Goal: Task Accomplishment & Management: Manage account settings

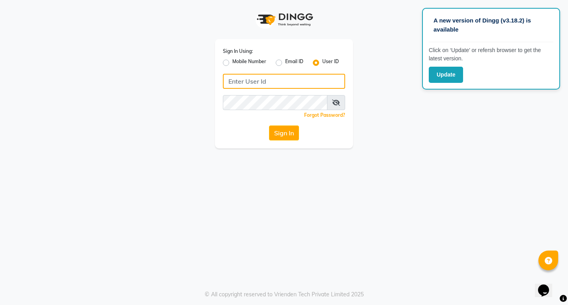
click at [240, 86] on input "Username" at bounding box center [284, 81] width 122 height 15
type input "L"
type input "lifetree"
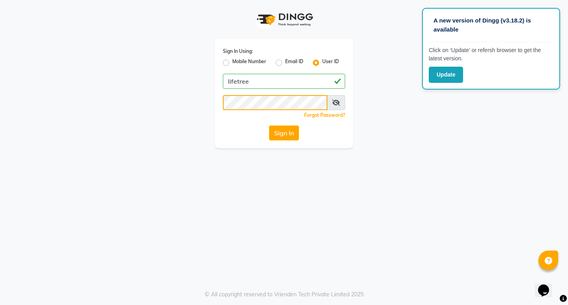
click at [269, 125] on button "Sign In" at bounding box center [284, 132] width 30 height 15
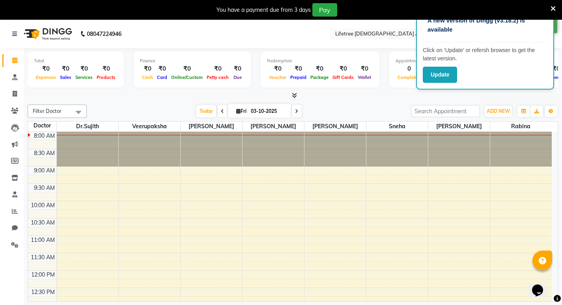
click at [221, 113] on icon at bounding box center [222, 111] width 3 height 5
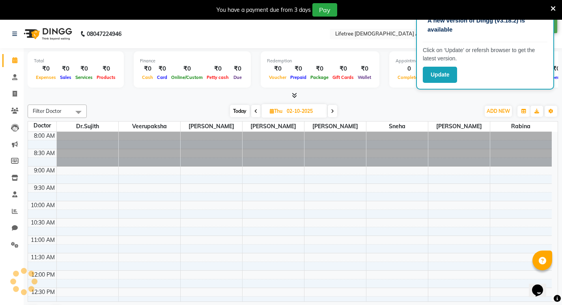
click at [221, 113] on div "Today Thu 02-10-2025" at bounding box center [283, 111] width 385 height 12
click at [255, 111] on icon at bounding box center [255, 111] width 3 height 5
type input "01-10-2025"
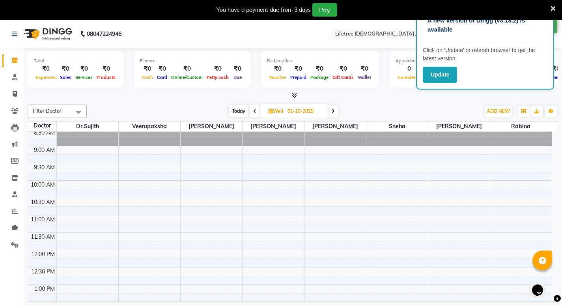
scroll to position [39, 0]
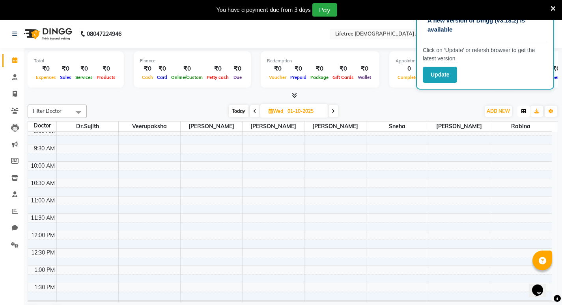
click at [523, 110] on icon "button" at bounding box center [524, 111] width 5 height 5
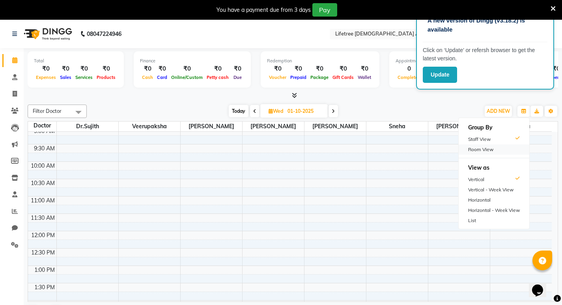
click at [485, 148] on div "Room View" at bounding box center [494, 149] width 71 height 10
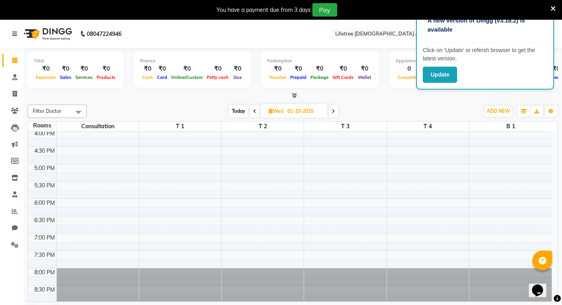
scroll to position [281, 0]
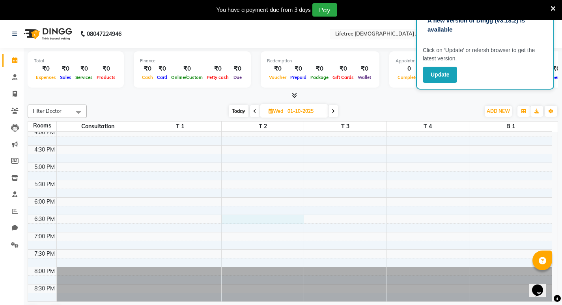
click at [245, 218] on div "8:00 AM 8:30 AM 9:00 AM 9:30 AM 10:00 AM 10:30 AM 11:00 AM 11:30 AM 12:00 PM 12…" at bounding box center [290, 75] width 524 height 451
select select "tentative"
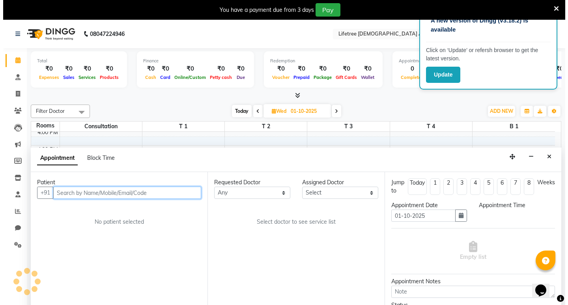
scroll to position [20, 0]
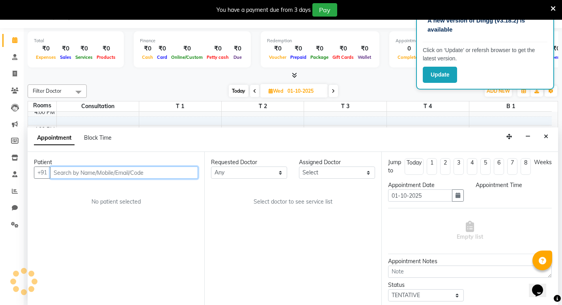
select select "1110"
type input "9742962295"
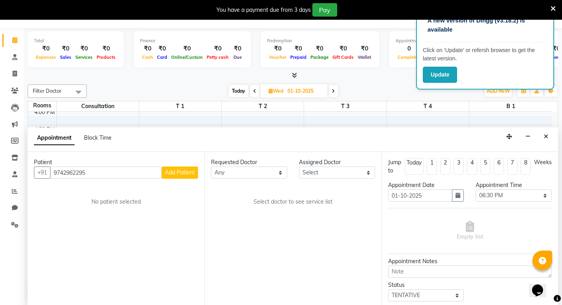
click at [179, 175] on span "Add Patient" at bounding box center [180, 172] width 30 height 7
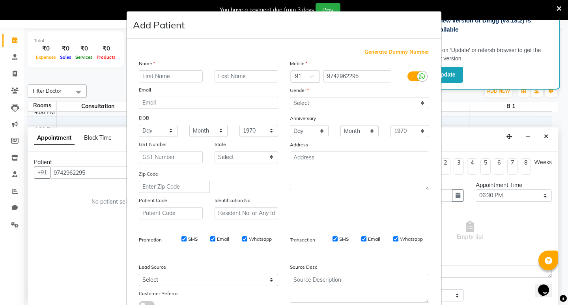
click at [155, 77] on input "text" at bounding box center [171, 76] width 64 height 12
click at [96, 174] on ngb-modal-window "Add Patient Generate Dummy Number Name Email DOB Day 01 02 03 04 05 06 07 08 09…" at bounding box center [284, 152] width 568 height 305
click at [83, 174] on ngb-modal-window "Add Patient Generate Dummy Number Name Email DOB Day 01 02 03 04 05 06 07 08 09…" at bounding box center [284, 152] width 568 height 305
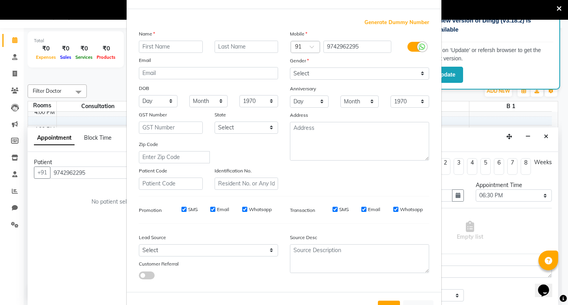
scroll to position [0, 0]
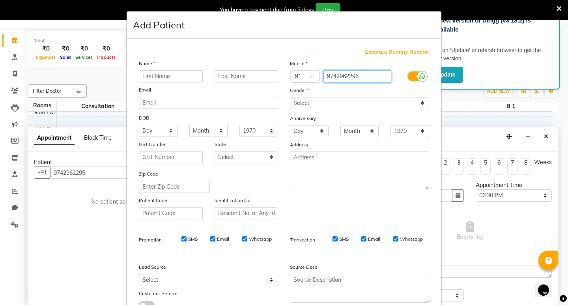
click at [361, 74] on input "9742962295" at bounding box center [358, 76] width 68 height 12
type input "9742962298"
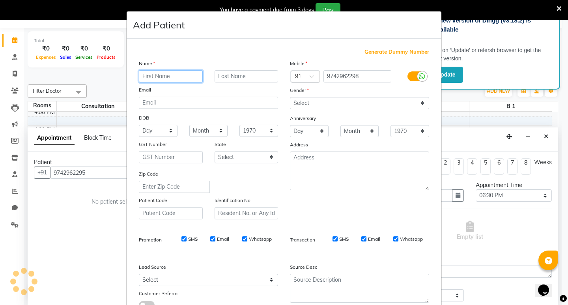
click at [177, 76] on input "text" at bounding box center [171, 76] width 64 height 12
type input "[PERSON_NAME]"
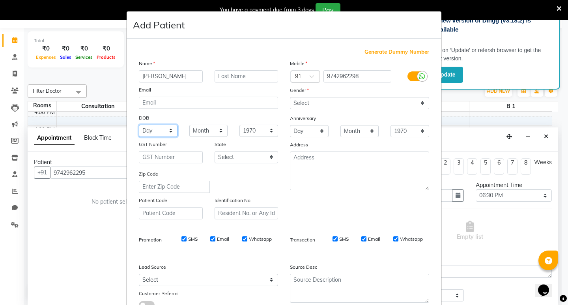
click at [168, 132] on select "Day 01 02 03 04 05 06 07 08 09 10 11 12 13 14 15 16 17 18 19 20 21 22 23 24 25 …" at bounding box center [158, 131] width 39 height 12
select select "08"
click at [139, 125] on select "Day 01 02 03 04 05 06 07 08 09 10 11 12 13 14 15 16 17 18 19 20 21 22 23 24 25 …" at bounding box center [158, 131] width 39 height 12
click at [205, 132] on select "Month January February March April May June July August September October Novem…" at bounding box center [208, 131] width 39 height 12
select select "05"
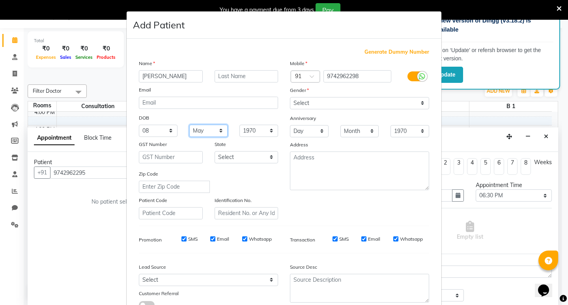
click at [189, 125] on select "Month January February March April May June July August September October Novem…" at bounding box center [208, 131] width 39 height 12
click at [257, 131] on select "1940 1941 1942 1943 1944 1945 1946 1947 1948 1949 1950 1951 1952 1953 1954 1955…" at bounding box center [258, 131] width 39 height 12
select select "1976"
click at [239, 125] on select "1940 1941 1942 1943 1944 1945 1946 1947 1948 1949 1950 1951 1952 1953 1954 1955…" at bounding box center [258, 131] width 39 height 12
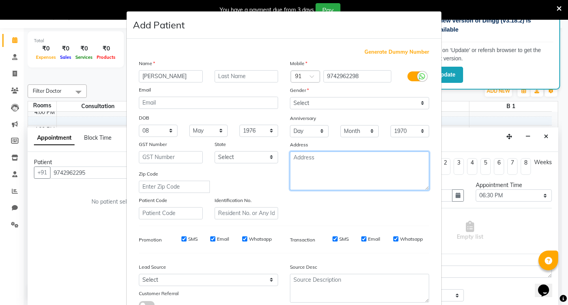
click at [322, 172] on textarea at bounding box center [359, 171] width 139 height 39
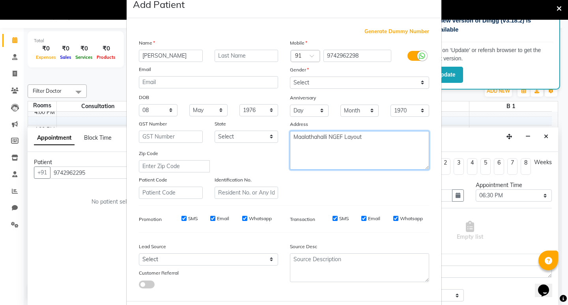
scroll to position [39, 0]
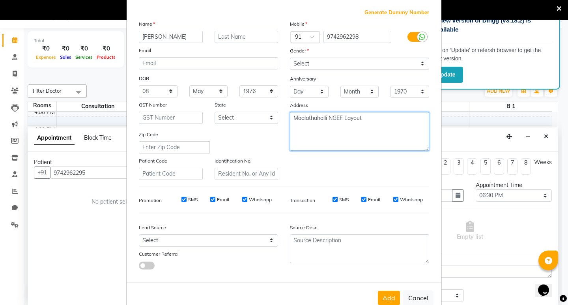
type textarea "Maalathahalli NGEF Layout"
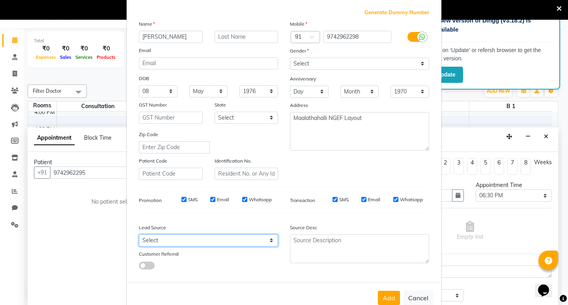
click at [245, 239] on select "Select Walk-in Referral Internet Friend Word of Mouth Advertisement Facebook Ju…" at bounding box center [208, 240] width 139 height 12
select select "57598"
click at [139, 234] on select "Select Walk-in Referral Internet Friend Word of Mouth Advertisement Facebook Ju…" at bounding box center [208, 240] width 139 height 12
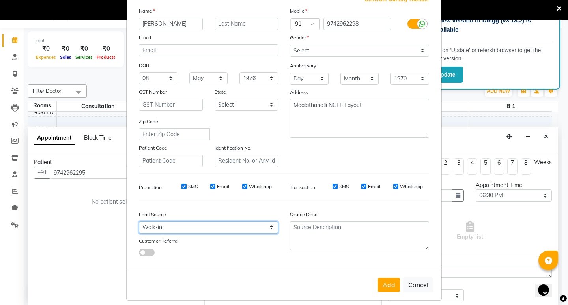
scroll to position [59, 0]
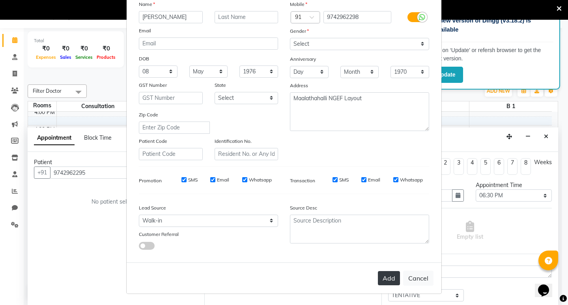
click at [383, 279] on button "Add" at bounding box center [389, 278] width 22 height 14
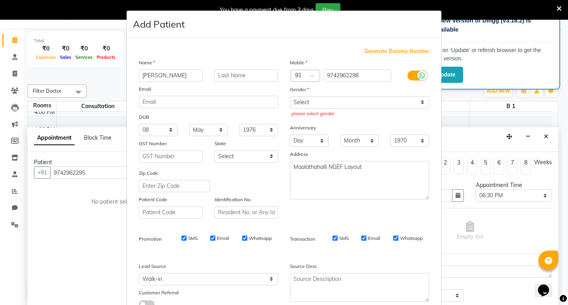
scroll to position [0, 0]
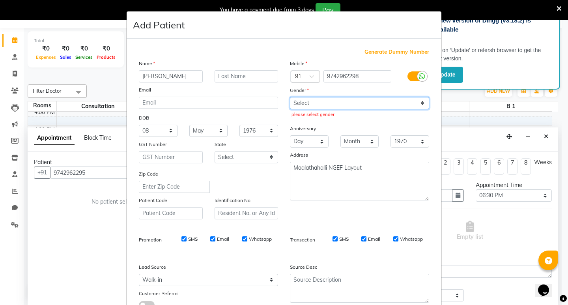
click at [359, 100] on select "Select [DEMOGRAPHIC_DATA] [DEMOGRAPHIC_DATA] Other Prefer Not To Say" at bounding box center [359, 103] width 139 height 12
select select "[DEMOGRAPHIC_DATA]"
click at [290, 97] on select "Select [DEMOGRAPHIC_DATA] [DEMOGRAPHIC_DATA] Other Prefer Not To Say" at bounding box center [359, 103] width 139 height 12
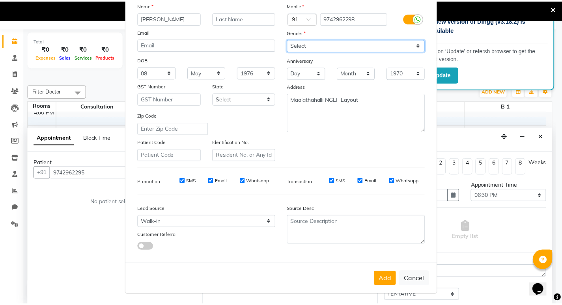
scroll to position [59, 0]
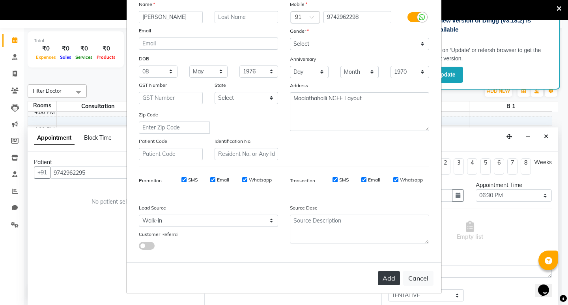
click at [391, 281] on button "Add" at bounding box center [389, 278] width 22 height 14
type input "9742962298"
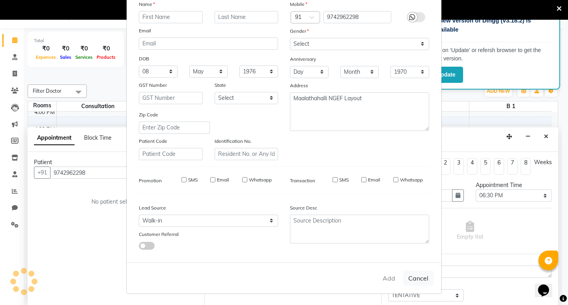
select select
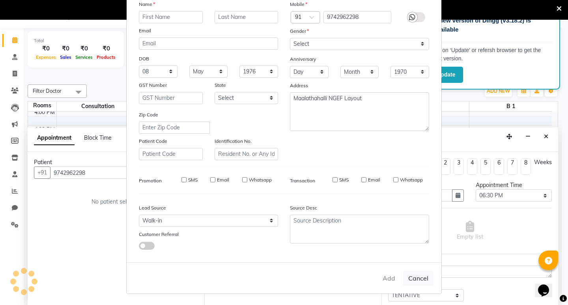
select select
checkbox input "false"
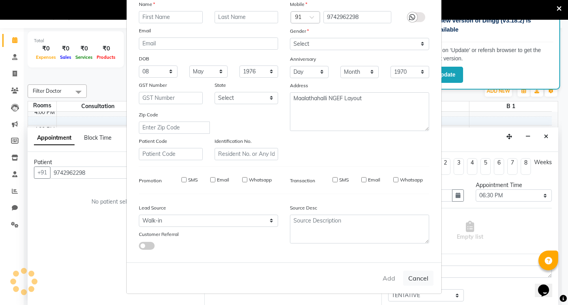
checkbox input "false"
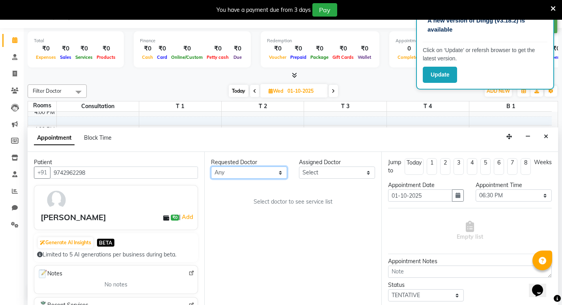
click at [272, 174] on select "Any [PERSON_NAME] [PERSON_NAME] [PERSON_NAME] [PERSON_NAME] [PERSON_NAME]" at bounding box center [249, 173] width 76 height 12
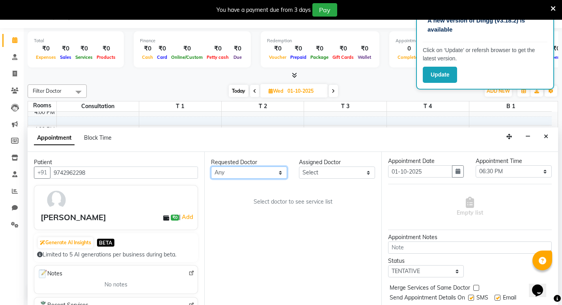
scroll to position [47, 0]
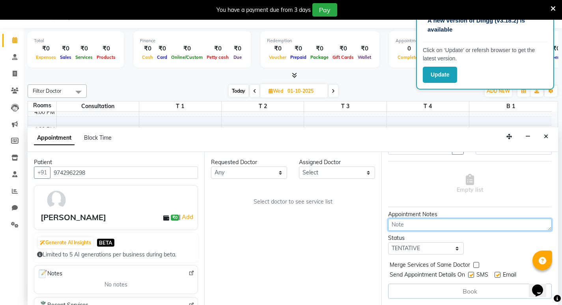
click at [456, 225] on textarea at bounding box center [470, 225] width 164 height 12
type textarea "Abhyanga"
click at [473, 276] on label at bounding box center [471, 275] width 6 height 6
click at [473, 276] on input "checkbox" at bounding box center [470, 275] width 5 height 5
checkbox input "false"
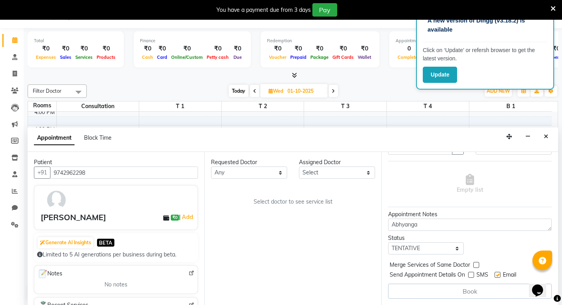
click at [497, 275] on label at bounding box center [498, 275] width 6 height 6
click at [497, 275] on input "checkbox" at bounding box center [497, 275] width 5 height 5
checkbox input "false"
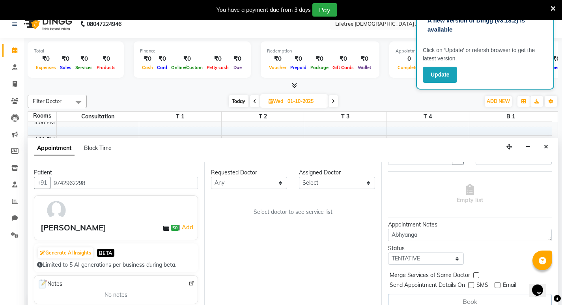
scroll to position [0, 0]
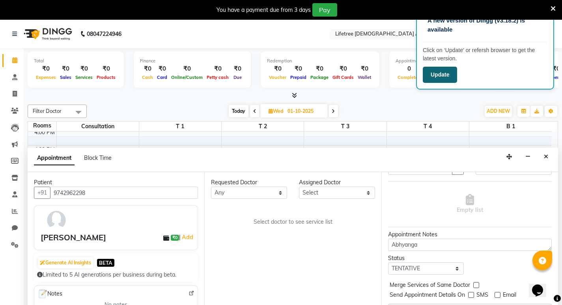
click at [454, 71] on button "Update" at bounding box center [440, 75] width 34 height 16
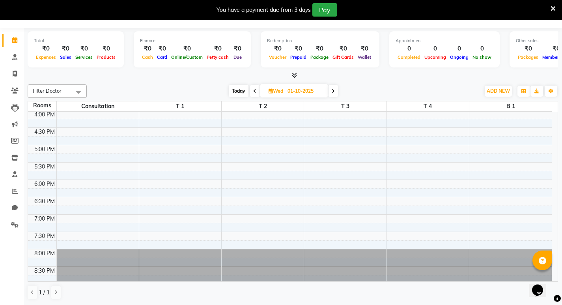
scroll to position [281, 0]
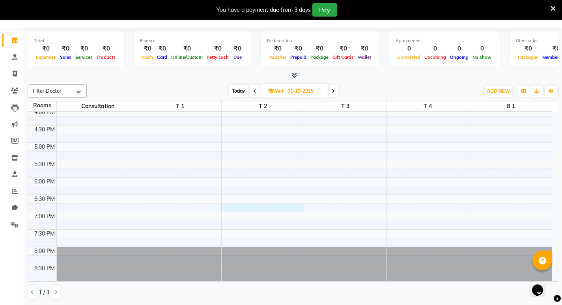
click at [234, 209] on div "8:00 AM 8:30 AM 9:00 AM 9:30 AM 10:00 AM 10:30 AM 11:00 AM 11:30 AM 12:00 PM 12…" at bounding box center [290, 55] width 524 height 451
select select "tentative"
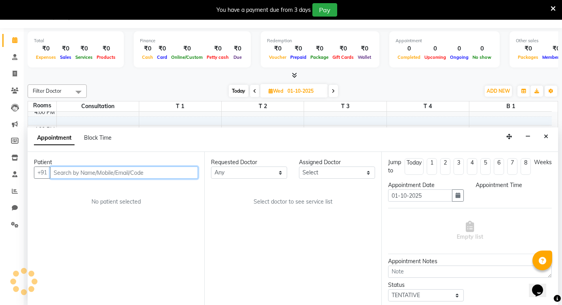
select select "1125"
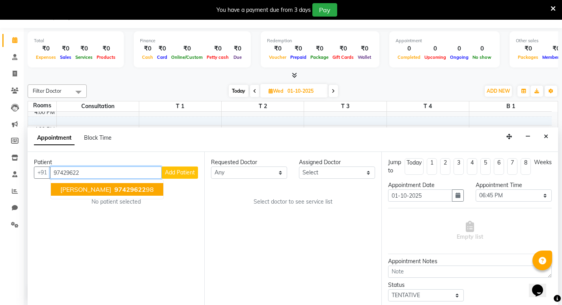
click at [114, 187] on span "97429622" at bounding box center [130, 189] width 32 height 8
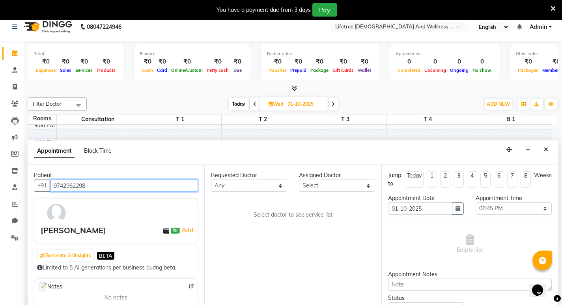
scroll to position [0, 0]
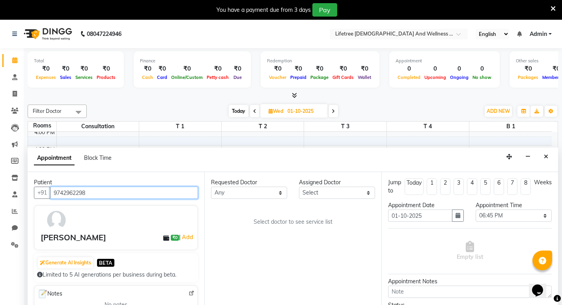
type input "9742962298"
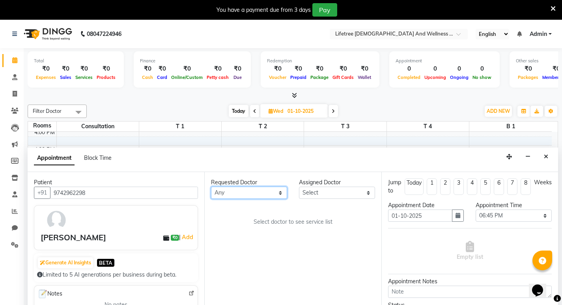
click at [264, 195] on select "Any [PERSON_NAME] [PERSON_NAME] [PERSON_NAME] [PERSON_NAME] [PERSON_NAME]" at bounding box center [249, 193] width 76 height 12
select select "92679"
click at [211, 187] on select "Any [PERSON_NAME] [PERSON_NAME] [PERSON_NAME] [PERSON_NAME] [PERSON_NAME]" at bounding box center [249, 193] width 76 height 12
select select "92679"
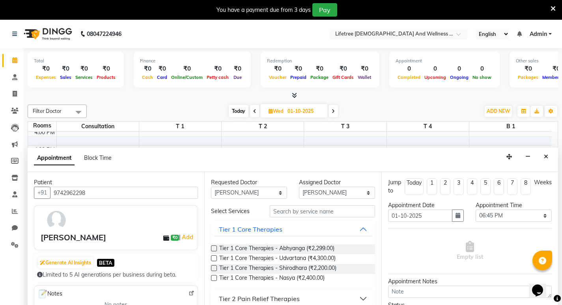
click at [214, 247] on label at bounding box center [214, 248] width 6 height 6
click at [214, 247] on input "checkbox" at bounding box center [213, 249] width 5 height 5
checkbox input "true"
select select "4615"
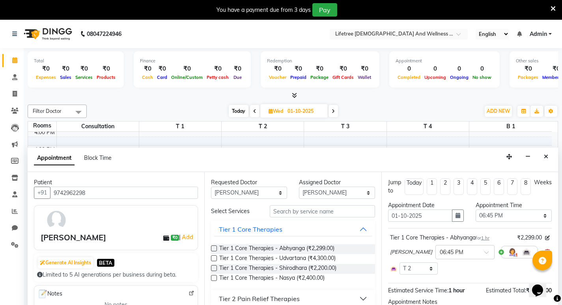
checkbox input "false"
click at [508, 254] on img at bounding box center [512, 251] width 9 height 9
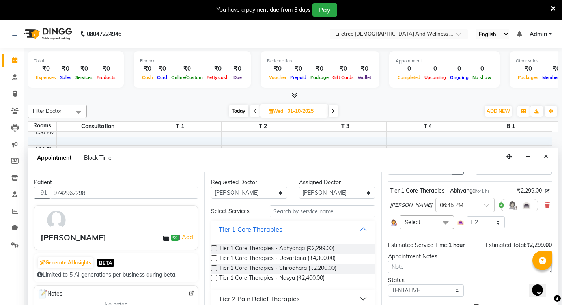
scroll to position [29, 0]
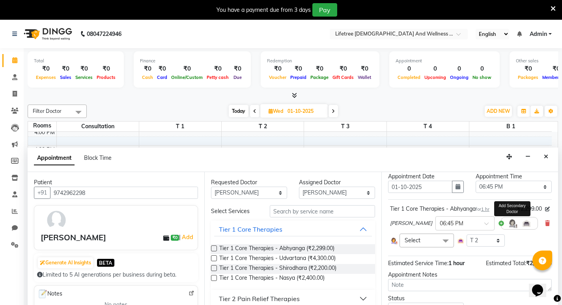
click at [508, 222] on img at bounding box center [512, 223] width 9 height 9
click at [501, 225] on div at bounding box center [519, 223] width 37 height 13
click at [501, 223] on div at bounding box center [519, 223] width 37 height 13
click at [438, 239] on span at bounding box center [446, 241] width 16 height 15
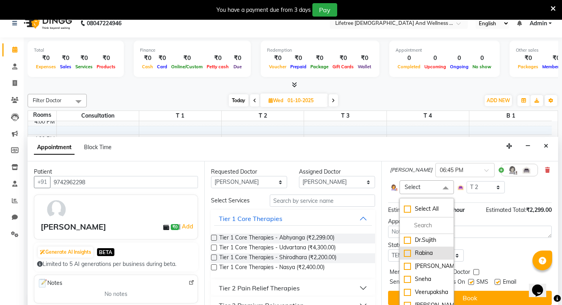
scroll to position [20, 0]
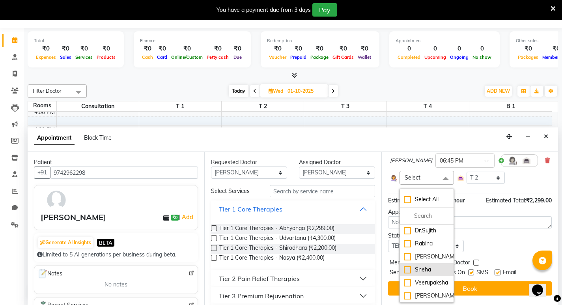
click at [420, 266] on div "Sneha" at bounding box center [427, 270] width 46 height 8
checkbox input "true"
click at [522, 182] on div "Sneha x Select All Borish Dr.Sujith Rabina Rajesh Sneha Veerupaksha Wilson Sele…" at bounding box center [470, 176] width 160 height 16
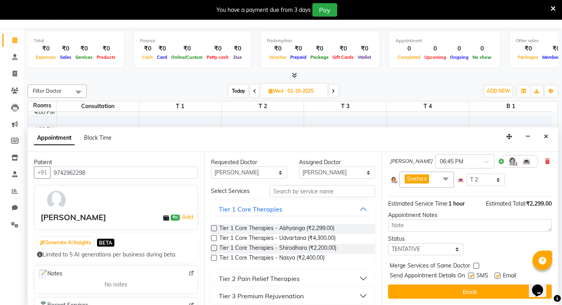
scroll to position [77, 0]
click at [398, 223] on textarea at bounding box center [470, 225] width 164 height 12
click at [417, 219] on textarea at bounding box center [470, 225] width 164 height 12
click at [471, 273] on label at bounding box center [471, 276] width 6 height 6
click at [471, 274] on input "checkbox" at bounding box center [470, 276] width 5 height 5
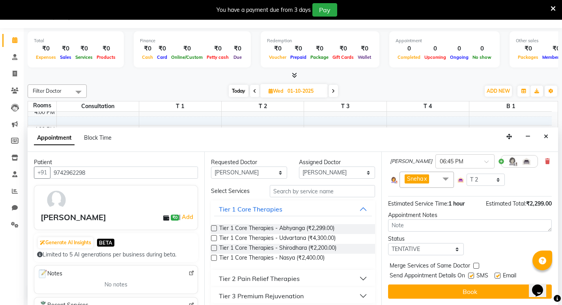
checkbox input "false"
click at [496, 273] on label at bounding box center [498, 276] width 6 height 6
click at [496, 274] on input "checkbox" at bounding box center [497, 276] width 5 height 5
checkbox input "false"
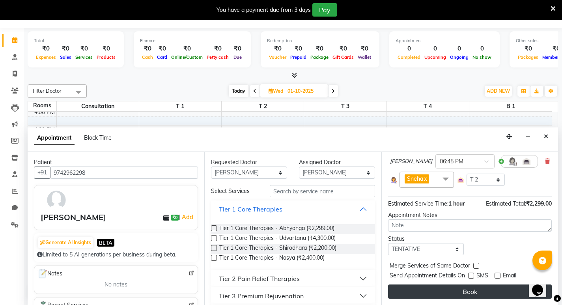
click at [477, 285] on button "Book" at bounding box center [470, 291] width 164 height 14
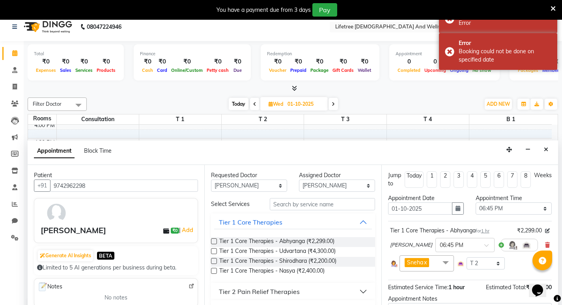
scroll to position [0, 0]
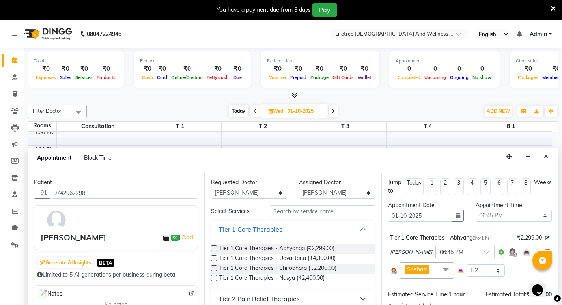
click at [552, 8] on icon at bounding box center [553, 8] width 5 height 7
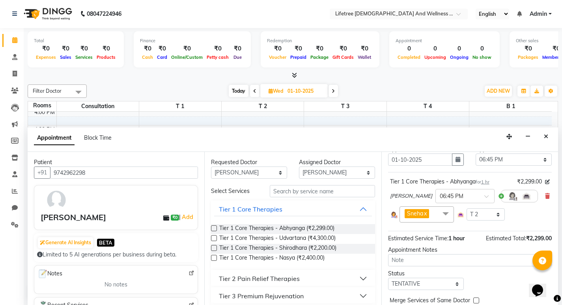
scroll to position [71, 0]
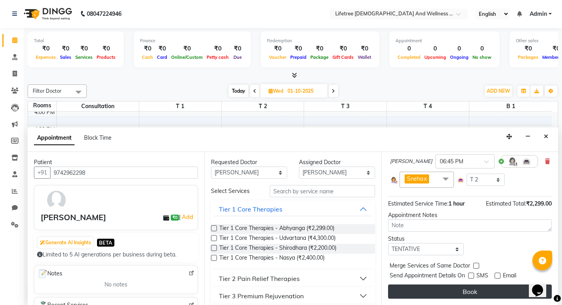
click at [468, 291] on button "Book" at bounding box center [470, 291] width 164 height 14
click at [471, 294] on button "Book" at bounding box center [470, 291] width 164 height 14
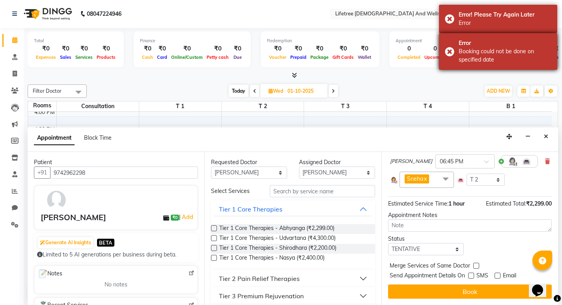
click at [512, 49] on div "Booking could not be done on specified date" at bounding box center [505, 55] width 93 height 17
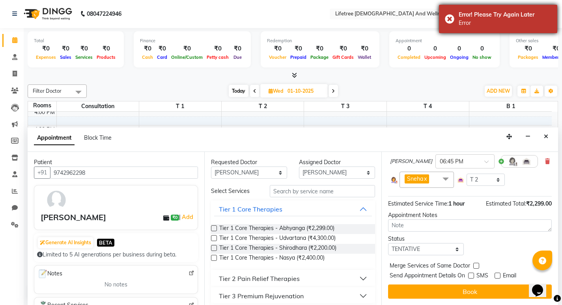
click at [504, 29] on div "Error! Please Try Again Later Error" at bounding box center [498, 19] width 118 height 28
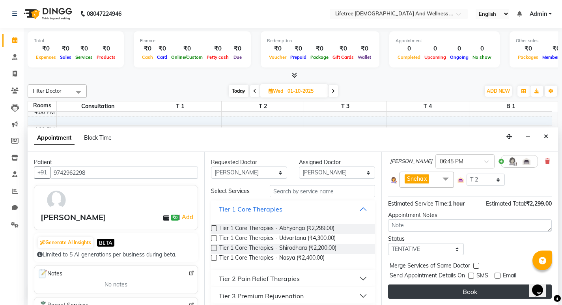
click at [444, 293] on button "Book" at bounding box center [470, 291] width 164 height 14
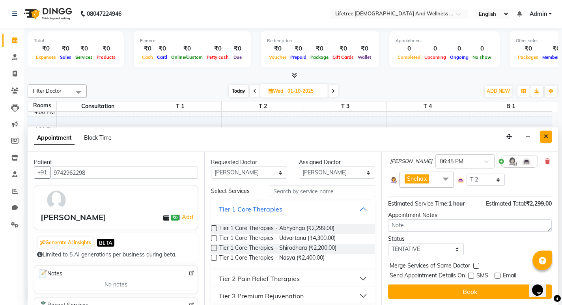
click at [544, 139] on icon "Close" at bounding box center [546, 137] width 4 height 6
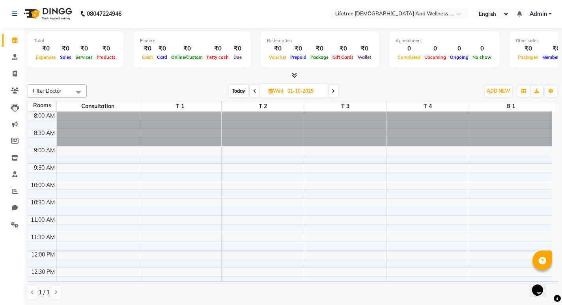
scroll to position [0, 0]
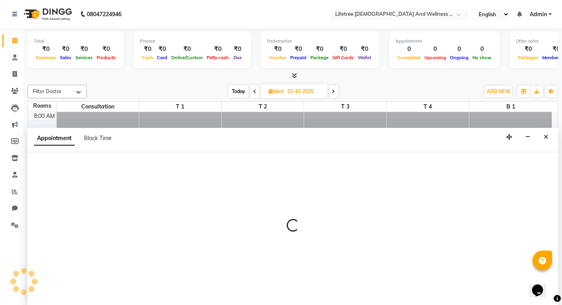
scroll to position [0, 0]
select select "600"
select select "tentative"
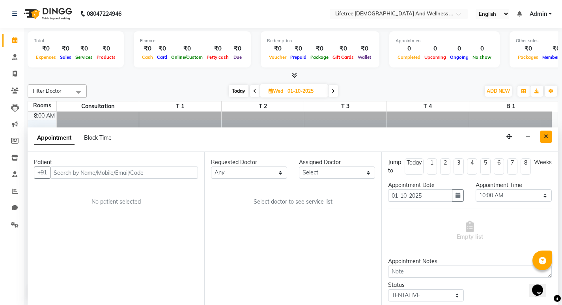
click at [543, 136] on button "Close" at bounding box center [546, 137] width 11 height 12
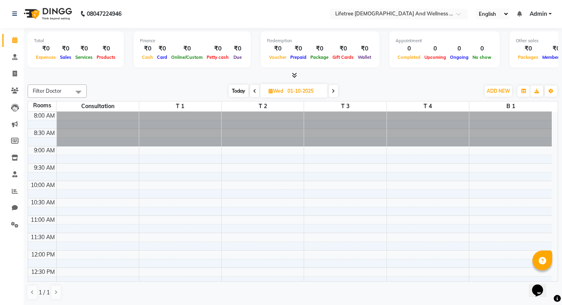
click at [253, 90] on icon at bounding box center [254, 91] width 3 height 5
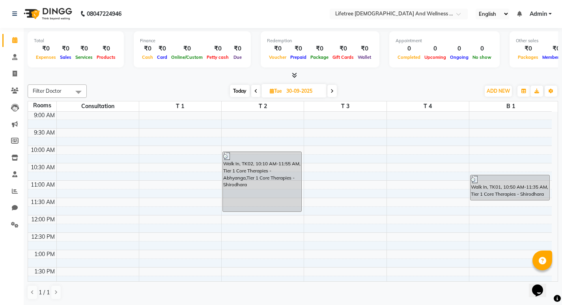
click at [332, 93] on icon at bounding box center [332, 91] width 3 height 5
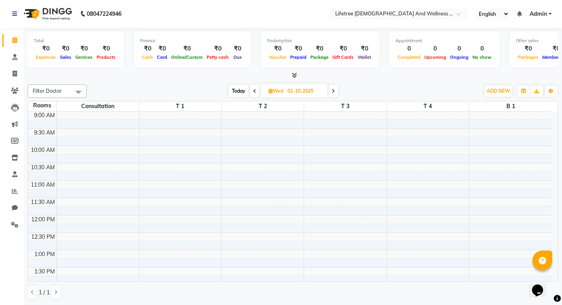
click at [256, 94] on span at bounding box center [254, 91] width 9 height 12
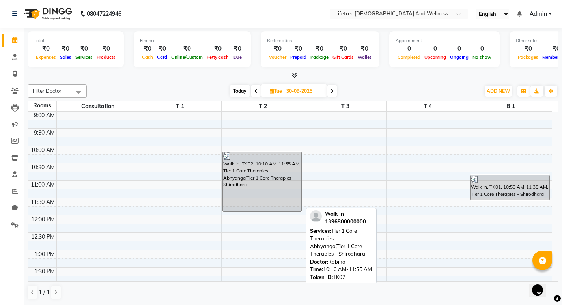
scroll to position [0, 0]
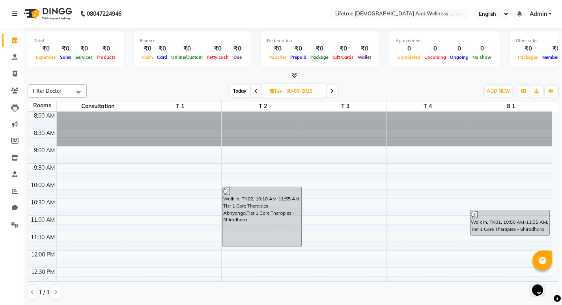
click at [331, 93] on span at bounding box center [331, 91] width 9 height 12
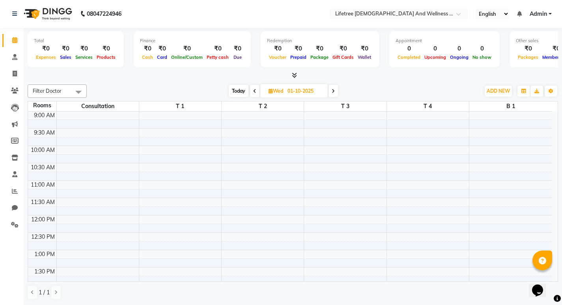
click at [331, 93] on span at bounding box center [333, 91] width 9 height 12
type input "02-10-2025"
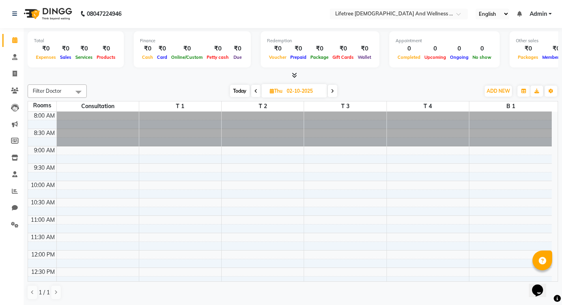
scroll to position [0, 0]
select select "630"
select select "tentative"
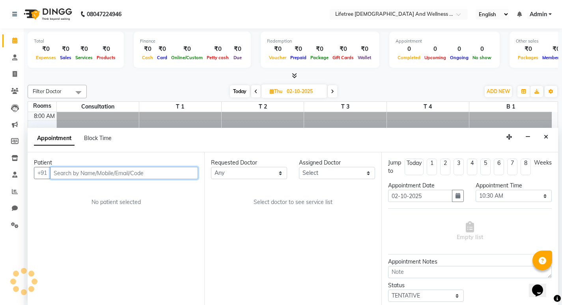
scroll to position [0, 0]
paste input "9845450975"
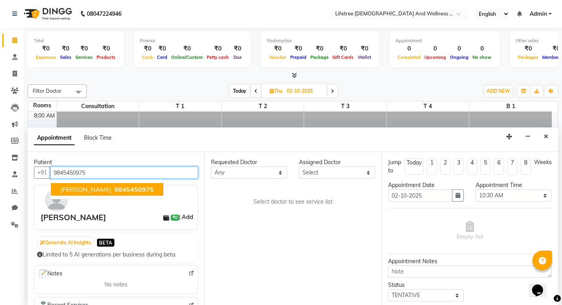
type input "9845450975"
click at [181, 218] on link "Add" at bounding box center [188, 216] width 14 height 9
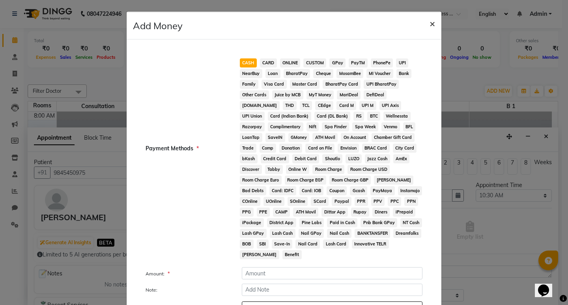
click at [430, 24] on span "×" at bounding box center [433, 23] width 6 height 12
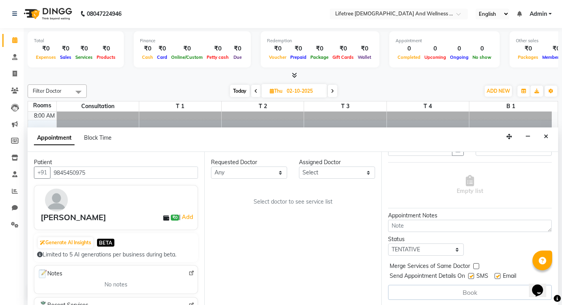
scroll to position [47, 0]
click at [276, 171] on select "Any [PERSON_NAME] [PERSON_NAME] [PERSON_NAME] [PERSON_NAME] [PERSON_NAME]" at bounding box center [249, 173] width 76 height 12
select select "92677"
click at [211, 167] on select "Any [PERSON_NAME] [PERSON_NAME] [PERSON_NAME] [PERSON_NAME] [PERSON_NAME]" at bounding box center [249, 173] width 76 height 12
select select "92677"
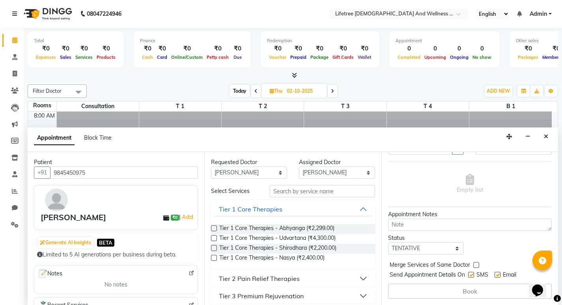
click at [213, 238] on label at bounding box center [214, 238] width 6 height 6
click at [213, 238] on input "checkbox" at bounding box center [213, 238] width 5 height 5
checkbox input "true"
select select "4615"
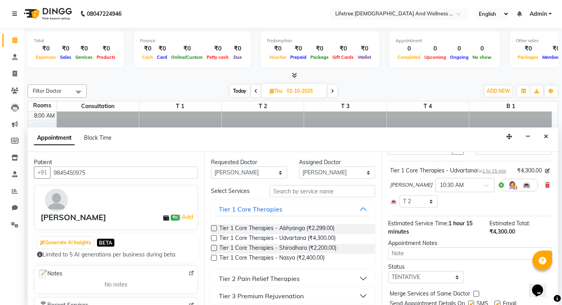
checkbox input "false"
click at [213, 249] on label at bounding box center [214, 248] width 6 height 6
click at [213, 249] on input "checkbox" at bounding box center [213, 248] width 5 height 5
checkbox input "true"
select select "4615"
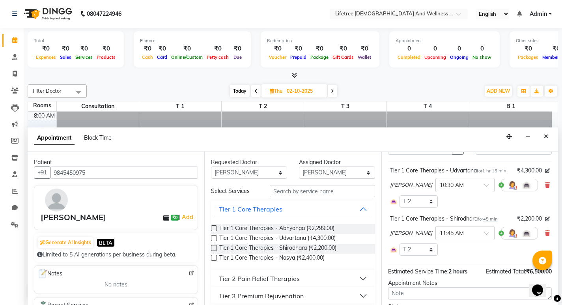
checkbox input "false"
click at [215, 238] on label at bounding box center [214, 238] width 6 height 6
click at [215, 238] on input "checkbox" at bounding box center [213, 238] width 5 height 5
checkbox input "true"
select select "4615"
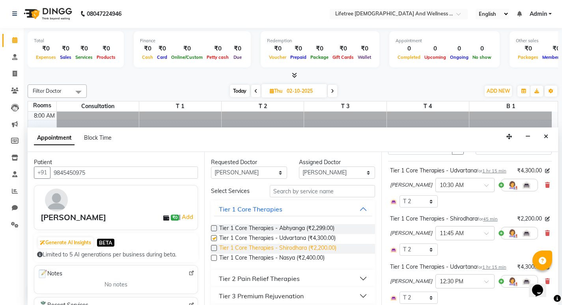
checkbox input "false"
click at [309, 211] on button "Tier 1 Core Therapies" at bounding box center [292, 209] width 157 height 14
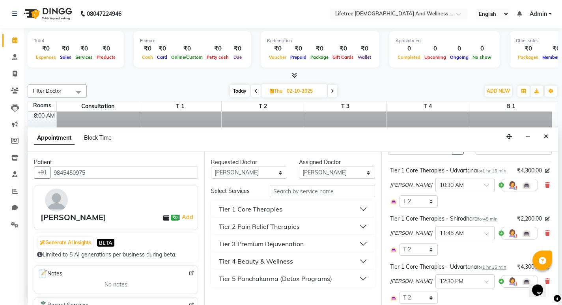
click at [309, 211] on button "Tier 1 Core Therapies" at bounding box center [292, 209] width 157 height 14
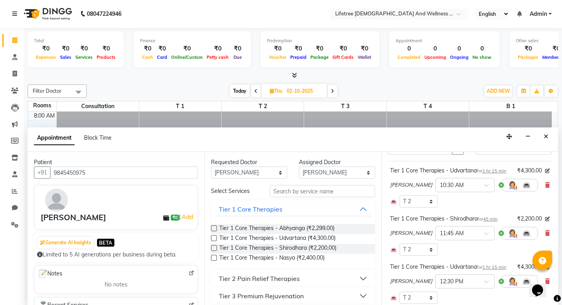
click at [213, 238] on label at bounding box center [214, 238] width 6 height 6
click at [213, 238] on input "checkbox" at bounding box center [213, 238] width 5 height 5
checkbox input "true"
select select "4615"
checkbox input "false"
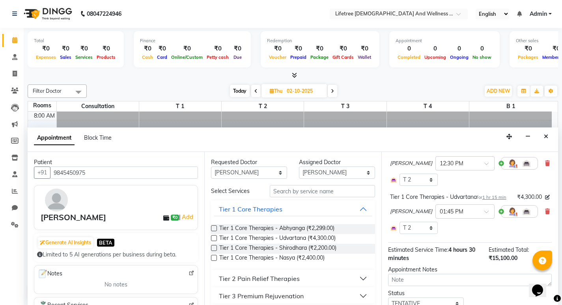
scroll to position [165, 0]
click at [545, 214] on icon at bounding box center [547, 211] width 5 height 6
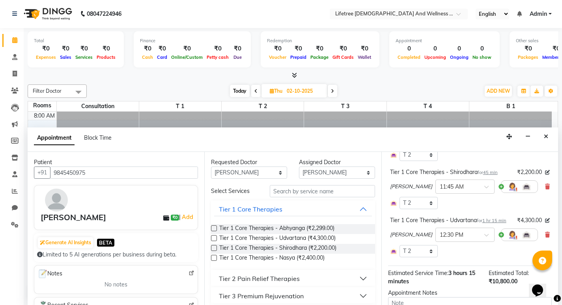
scroll to position [86, 0]
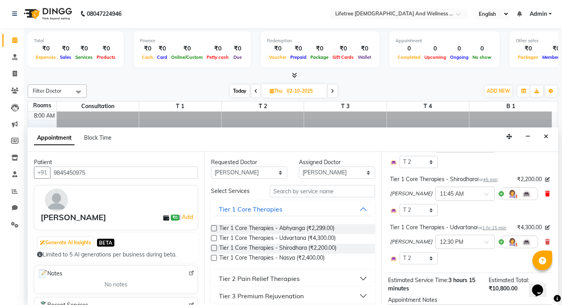
click at [545, 196] on icon at bounding box center [547, 194] width 5 height 6
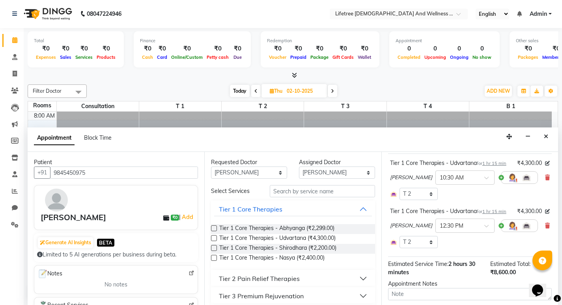
scroll to position [0, 0]
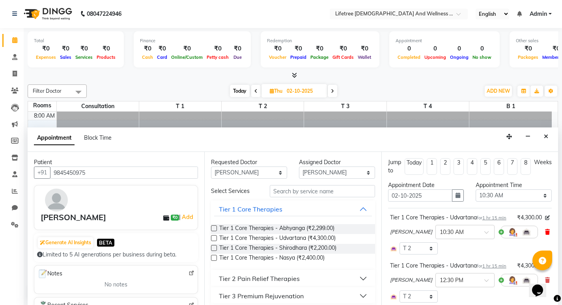
click at [545, 235] on icon at bounding box center [547, 232] width 5 height 6
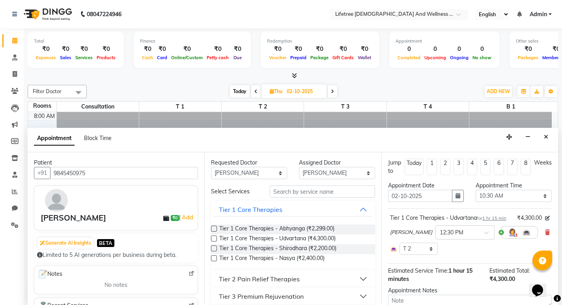
click at [213, 250] on label at bounding box center [214, 248] width 6 height 6
click at [213, 250] on input "checkbox" at bounding box center [213, 249] width 5 height 5
checkbox input "true"
select select "4615"
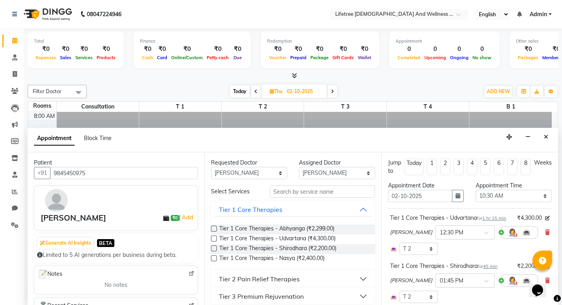
checkbox input "false"
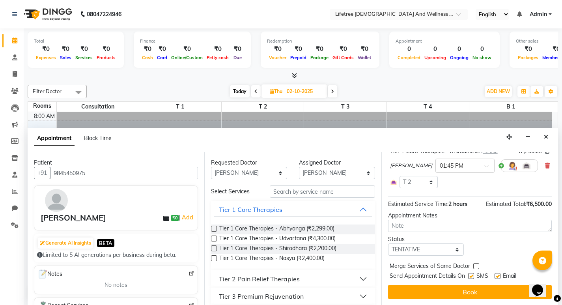
scroll to position [123, 0]
click at [470, 275] on label at bounding box center [471, 276] width 6 height 6
click at [470, 275] on input "checkbox" at bounding box center [470, 276] width 5 height 5
checkbox input "false"
click at [499, 276] on label at bounding box center [498, 276] width 6 height 6
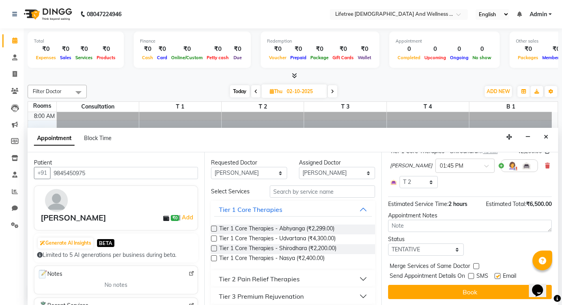
click at [499, 276] on input "checkbox" at bounding box center [497, 276] width 5 height 5
checkbox input "false"
click at [458, 290] on button "Book" at bounding box center [470, 292] width 164 height 14
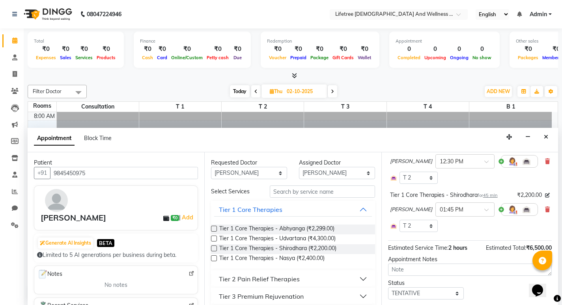
scroll to position [0, 0]
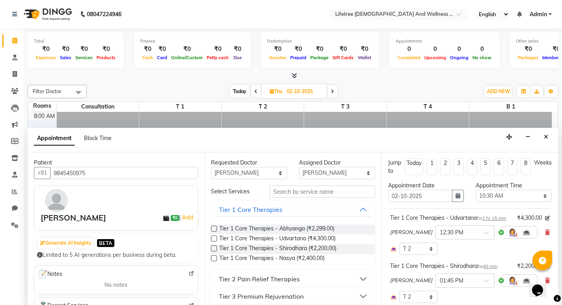
click at [447, 168] on li "2" at bounding box center [445, 167] width 10 height 17
type input "17-10-2025"
select select "630"
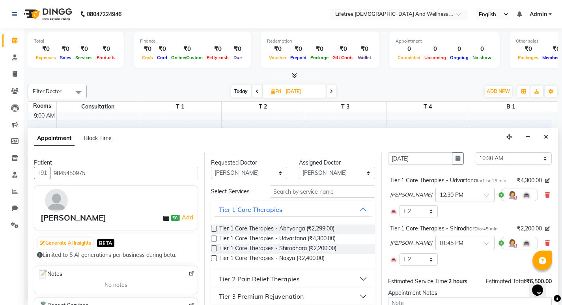
scroll to position [123, 0]
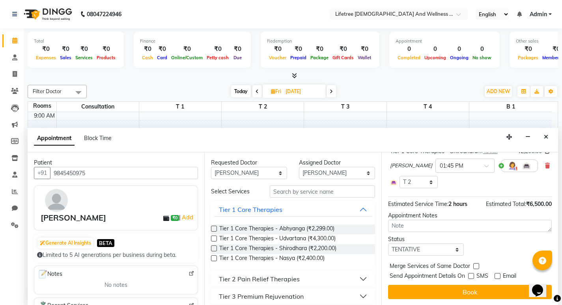
click at [462, 295] on button "Book" at bounding box center [470, 292] width 164 height 14
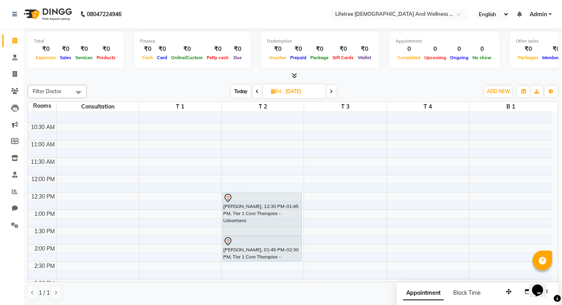
scroll to position [158, 0]
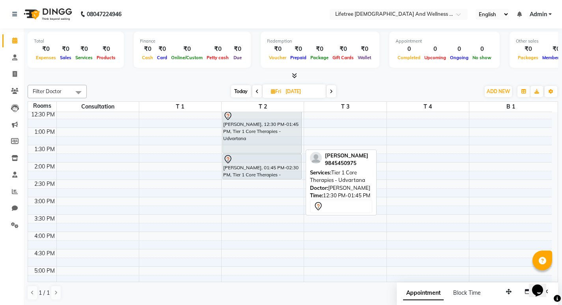
click at [275, 138] on div "Mr.Narayanswamy, 12:30 PM-01:45 PM, Tier 1 Core Therapies - Udvartana" at bounding box center [262, 132] width 79 height 42
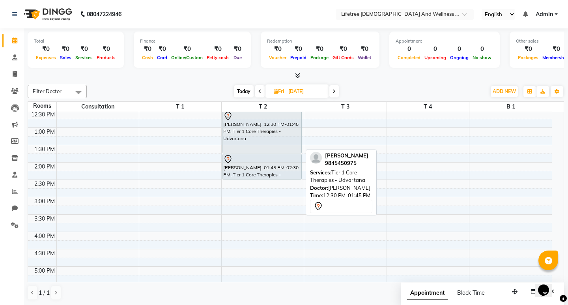
select select "7"
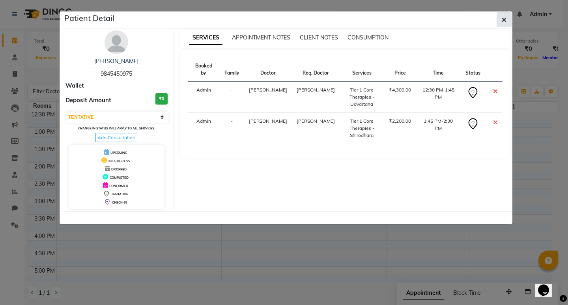
click at [504, 20] on icon "button" at bounding box center [504, 20] width 5 height 6
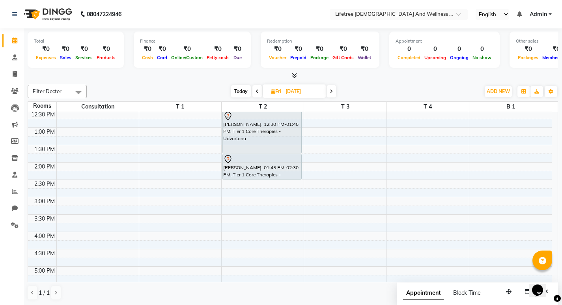
click at [292, 91] on input "17-10-2025" at bounding box center [302, 92] width 39 height 12
select select "10"
select select "2025"
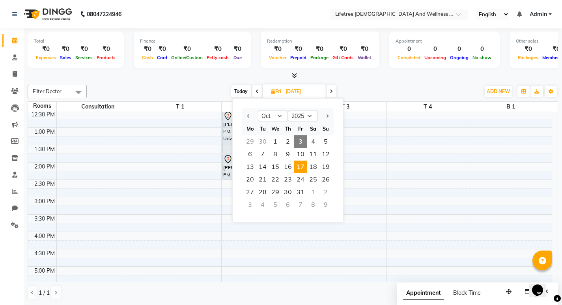
click at [301, 144] on span "3" at bounding box center [300, 141] width 13 height 13
type input "03-10-2025"
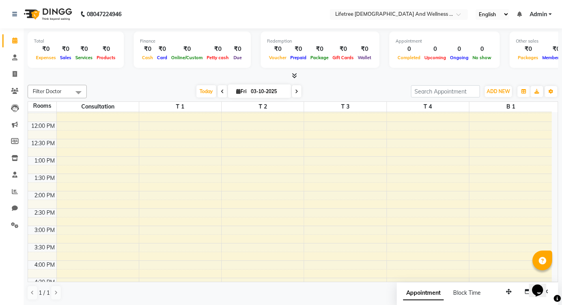
scroll to position [0, 0]
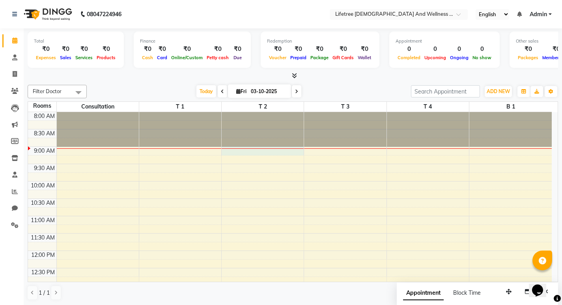
select select "540"
select select "tentative"
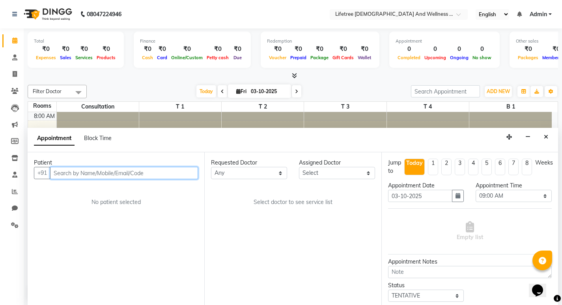
scroll to position [0, 0]
click at [547, 137] on icon "Close" at bounding box center [546, 137] width 4 height 6
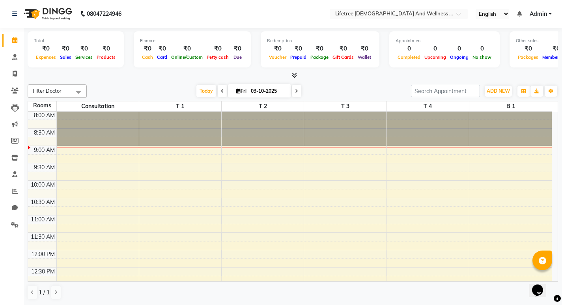
scroll to position [0, 0]
click at [258, 93] on input "03-10-2025" at bounding box center [268, 91] width 39 height 12
select select "10"
select select "2025"
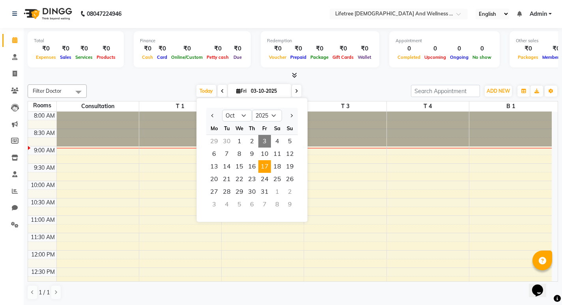
click at [263, 164] on span "17" at bounding box center [264, 166] width 13 height 13
type input "17-10-2025"
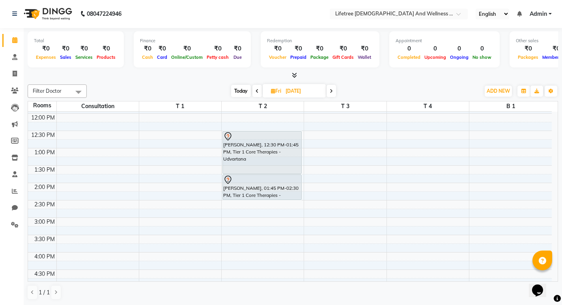
scroll to position [114, 0]
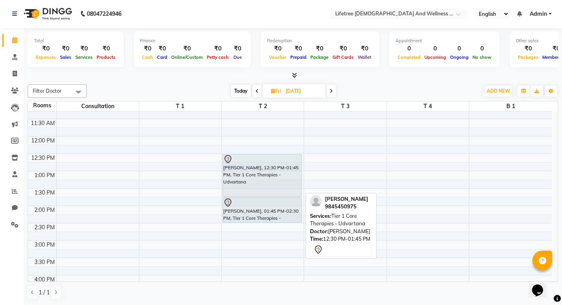
click at [261, 165] on div "Mr.Narayanswamy, 12:30 PM-01:45 PM, Tier 1 Core Therapies - Udvartana" at bounding box center [262, 175] width 79 height 42
select select "7"
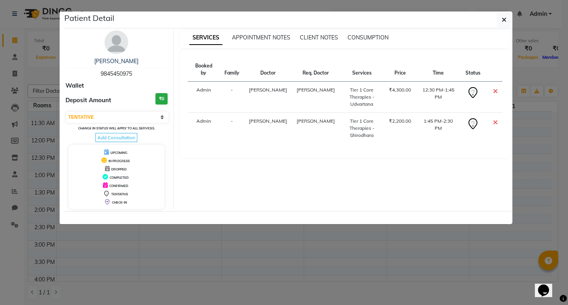
click at [495, 88] on icon at bounding box center [495, 91] width 5 height 6
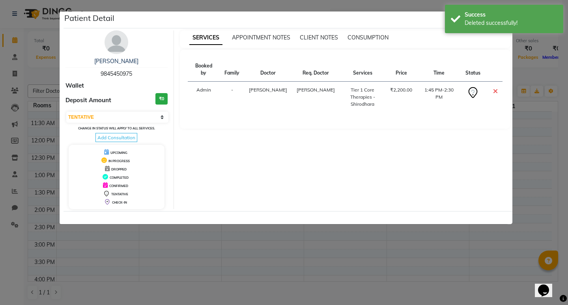
click at [495, 88] on icon at bounding box center [495, 91] width 5 height 6
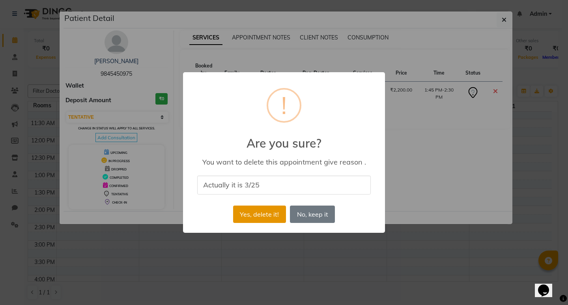
type input "Actually it is 3/25"
click at [266, 213] on button "Yes, delete it!" at bounding box center [259, 214] width 53 height 17
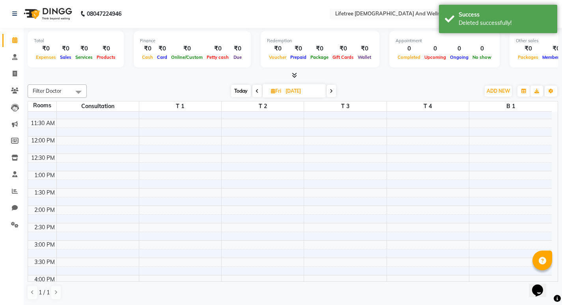
click at [290, 92] on input "17-10-2025" at bounding box center [302, 91] width 39 height 12
select select "10"
select select "2025"
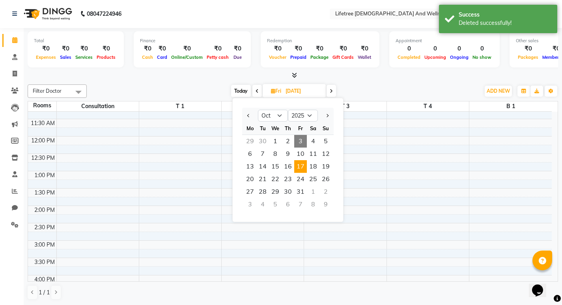
click at [298, 139] on span "3" at bounding box center [300, 141] width 13 height 13
type input "03-10-2025"
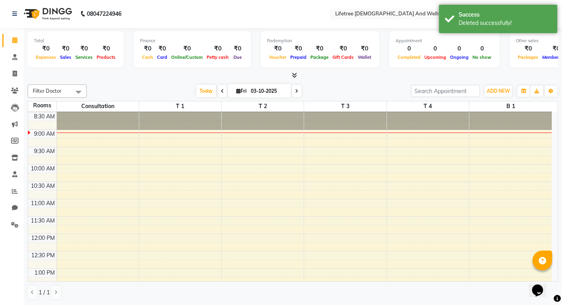
scroll to position [0, 0]
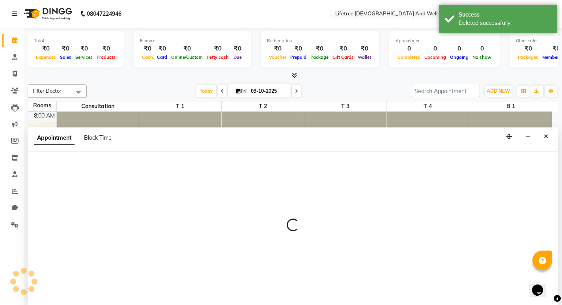
select select "585"
select select "tentative"
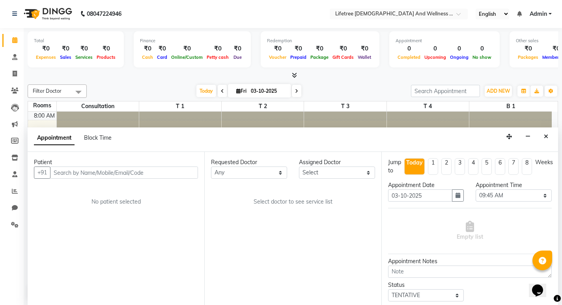
click at [459, 168] on li "3" at bounding box center [460, 166] width 10 height 17
type input "24-10-2025"
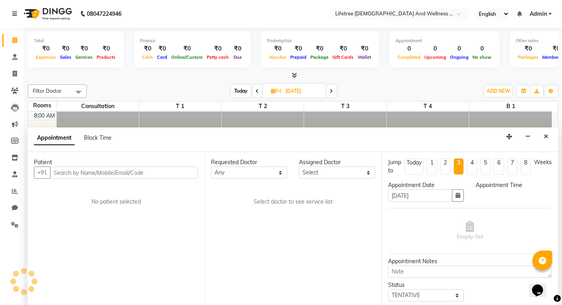
scroll to position [35, 0]
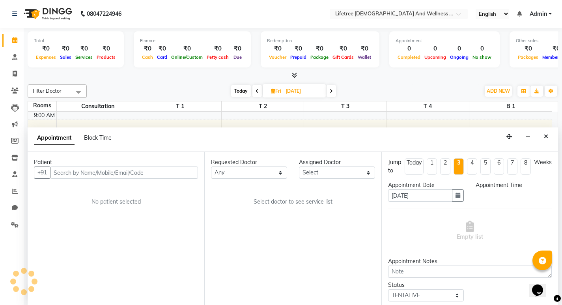
select select "585"
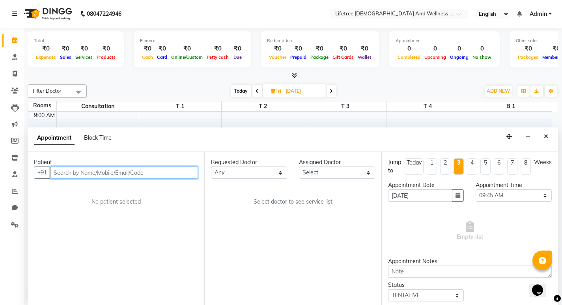
click at [157, 174] on input "text" at bounding box center [124, 173] width 148 height 12
paste input "9845450975"
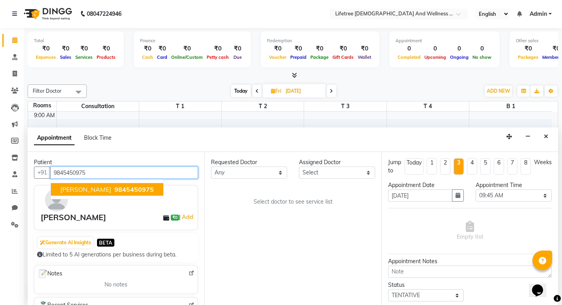
type input "9845450975"
click at [126, 213] on div "Mr.Narayanswamy ₹0 | Add" at bounding box center [118, 217] width 154 height 12
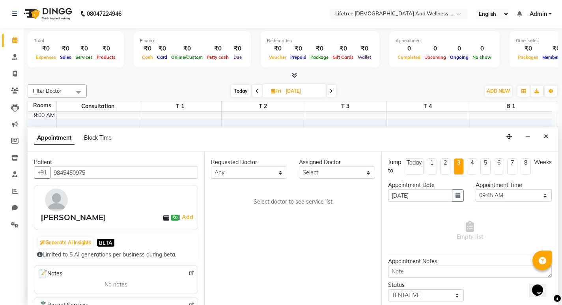
click at [258, 93] on span at bounding box center [257, 91] width 9 height 12
type input "23-10-2025"
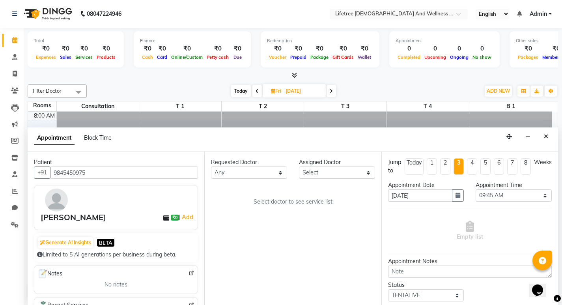
select select "585"
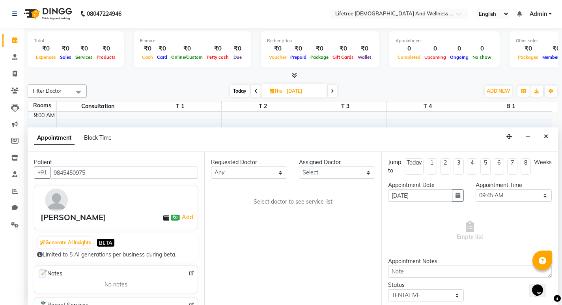
click at [258, 93] on span at bounding box center [255, 91] width 9 height 12
type input "22-10-2025"
select select "585"
click at [258, 93] on span at bounding box center [254, 91] width 9 height 12
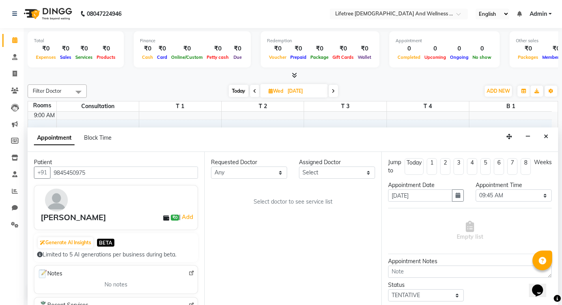
type input "21-10-2025"
select select "585"
click at [258, 93] on span at bounding box center [255, 91] width 9 height 12
type input "20-10-2025"
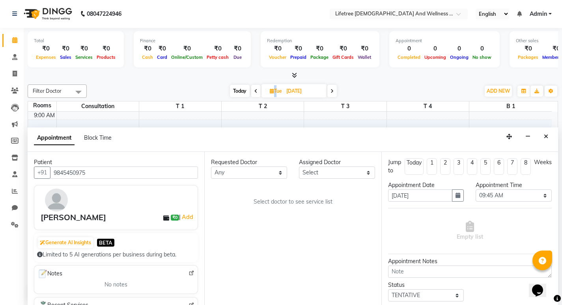
type input "20-10-2025"
select select "585"
click at [258, 93] on span at bounding box center [255, 91] width 9 height 12
type input "19-10-2025"
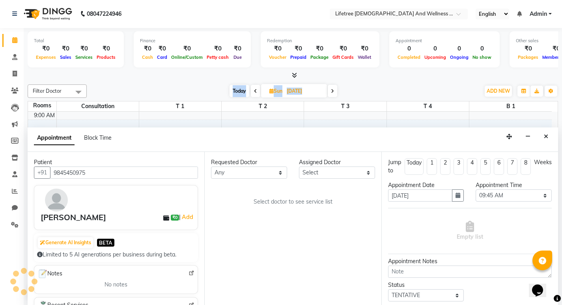
click at [258, 93] on span at bounding box center [255, 91] width 9 height 12
type input "18-10-2025"
click at [258, 93] on span at bounding box center [255, 91] width 9 height 12
type input "17-10-2025"
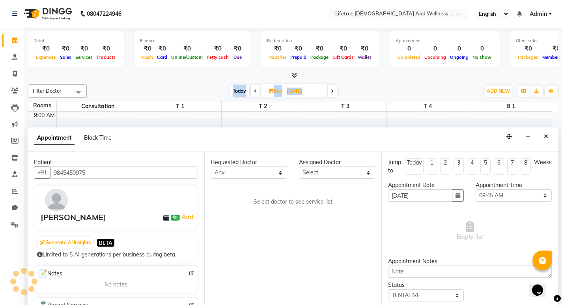
type input "17-10-2025"
select select "585"
click at [258, 93] on span at bounding box center [257, 91] width 9 height 12
type input "16-10-2025"
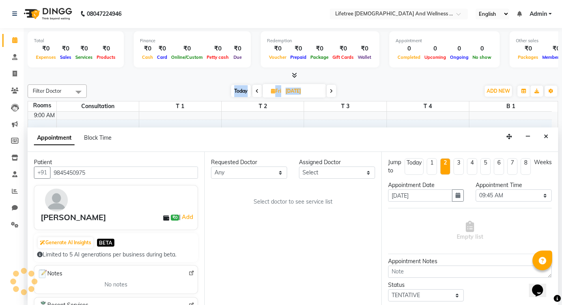
select select "585"
click at [258, 93] on span at bounding box center [255, 91] width 9 height 12
type input "15-10-2025"
select select "585"
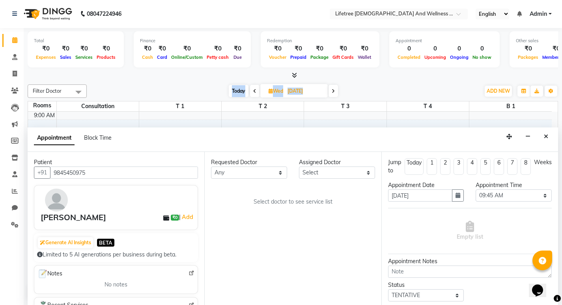
click at [258, 93] on span at bounding box center [254, 91] width 9 height 12
type input "14-10-2025"
select select "585"
click at [258, 93] on span at bounding box center [255, 91] width 9 height 12
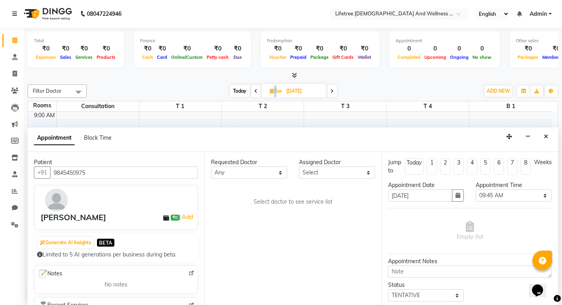
type input "13-10-2025"
select select "585"
click at [290, 91] on input "13-10-2025" at bounding box center [304, 91] width 39 height 12
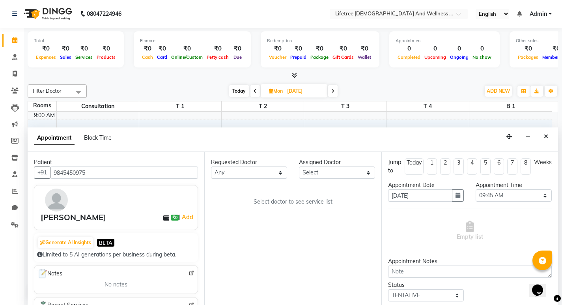
select select "10"
select select "2025"
click at [257, 90] on span at bounding box center [255, 91] width 9 height 12
type input "12-10-2025"
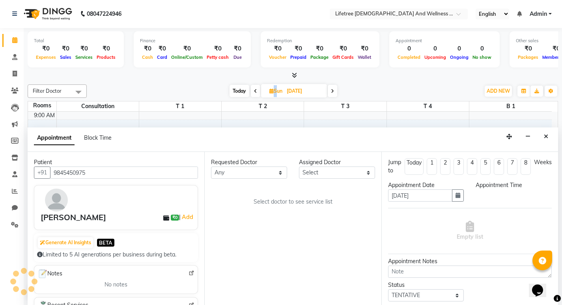
click at [257, 90] on span at bounding box center [255, 91] width 9 height 12
type input "11-10-2025"
select select "585"
click at [257, 90] on span at bounding box center [255, 91] width 9 height 12
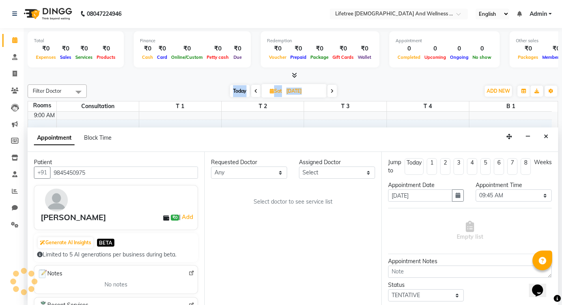
type input "10-10-2025"
select select "585"
click at [257, 90] on icon at bounding box center [257, 91] width 3 height 5
type input "09-10-2025"
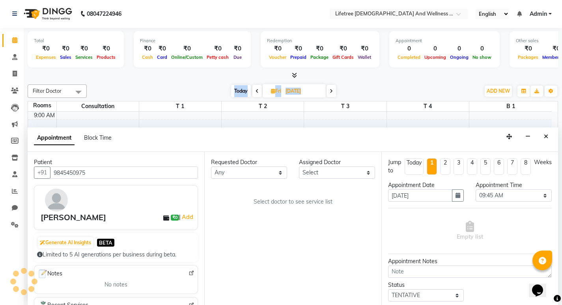
type input "09-10-2025"
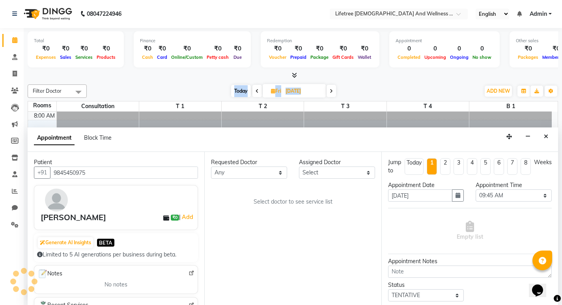
select select "585"
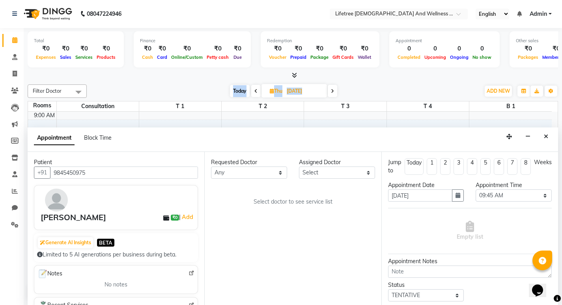
click at [238, 91] on span "Today" at bounding box center [240, 91] width 20 height 12
type input "03-10-2025"
select select "585"
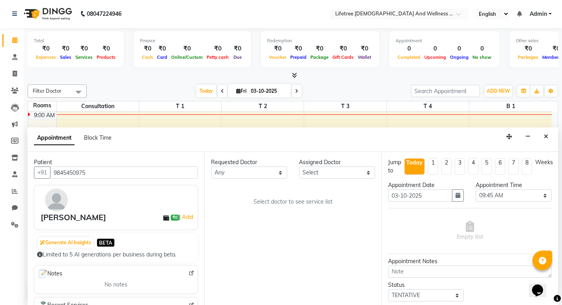
click at [223, 91] on span at bounding box center [222, 91] width 9 height 12
type input "02-10-2025"
select select "585"
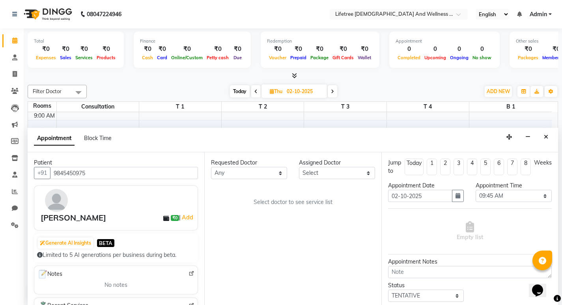
scroll to position [0, 0]
click at [318, 174] on select "Select Borish Dr.Sujith Rabina Rajesh Rajeshwari Sneha Veerupaksha Wilson" at bounding box center [337, 173] width 76 height 12
select select "92677"
click at [299, 167] on select "Select Borish Dr.Sujith Rabina Rajesh Rajeshwari Sneha Veerupaksha Wilson" at bounding box center [337, 173] width 76 height 12
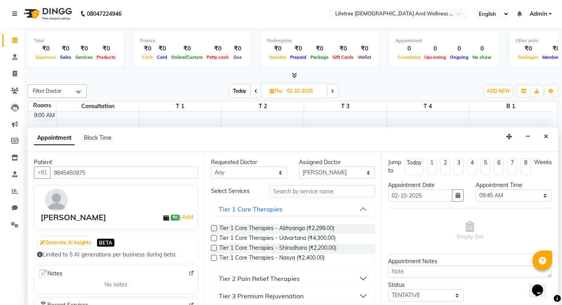
click at [214, 239] on label at bounding box center [214, 238] width 6 height 6
click at [214, 239] on input "checkbox" at bounding box center [213, 238] width 5 height 5
checkbox input "true"
select select "4615"
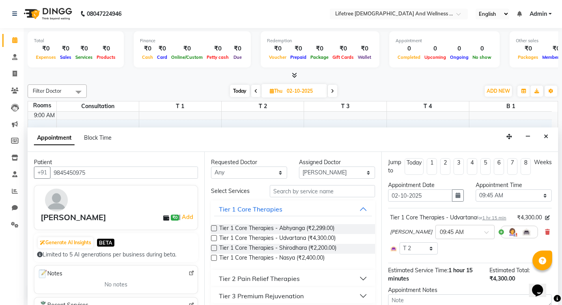
checkbox input "false"
click at [215, 249] on label at bounding box center [214, 248] width 6 height 6
click at [215, 249] on input "checkbox" at bounding box center [213, 248] width 5 height 5
checkbox input "true"
select select "4615"
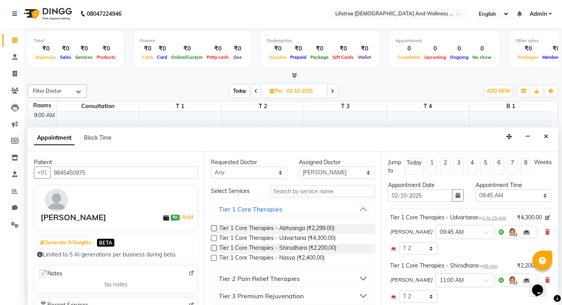
checkbox input "false"
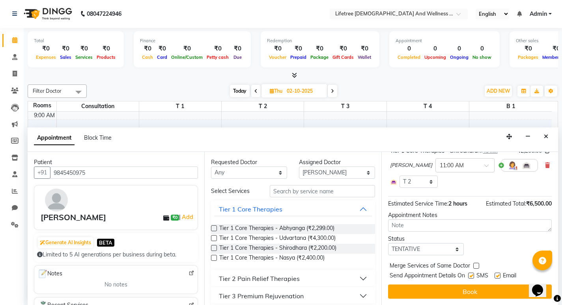
scroll to position [0, 0]
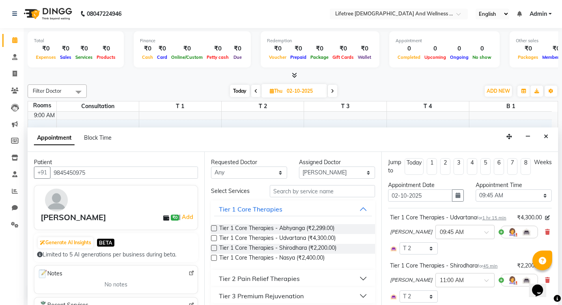
click at [501, 238] on div at bounding box center [519, 232] width 37 height 13
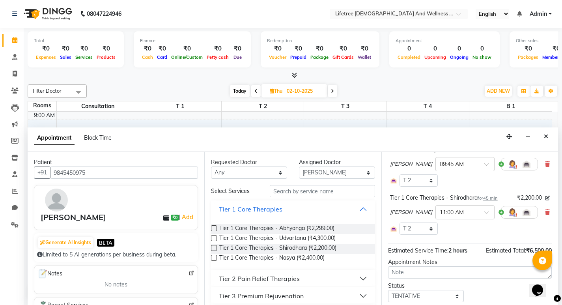
scroll to position [79, 0]
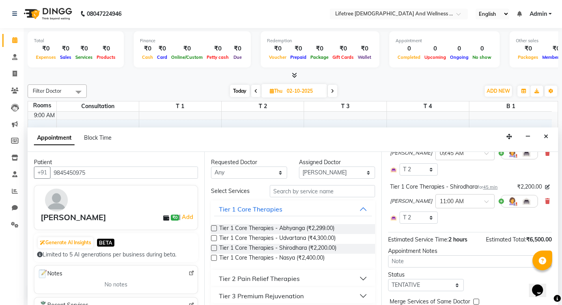
click at [501, 208] on div at bounding box center [519, 201] width 37 height 13
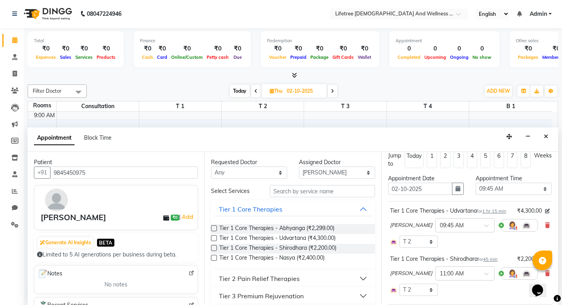
scroll to position [0, 0]
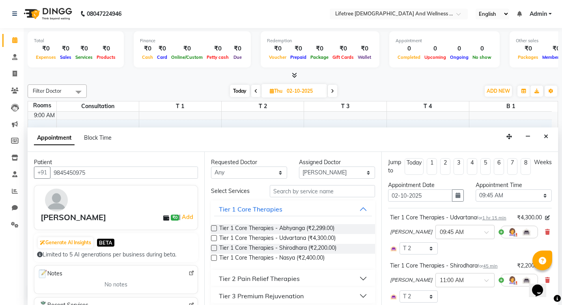
click at [501, 238] on div at bounding box center [519, 232] width 37 height 13
click at [420, 254] on select "Select Room T 1 T 2 T 3 T 4 B 1 Consultation" at bounding box center [419, 248] width 39 height 12
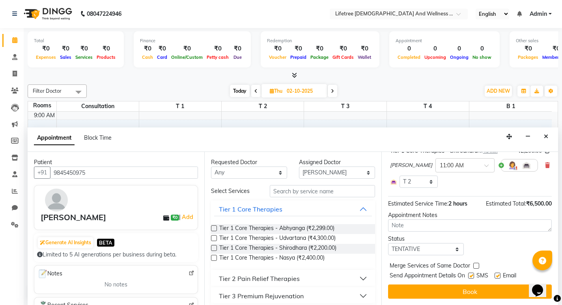
scroll to position [123, 0]
click at [440, 248] on select "Select TENTATIVE CONFIRM UPCOMING" at bounding box center [426, 249] width 76 height 12
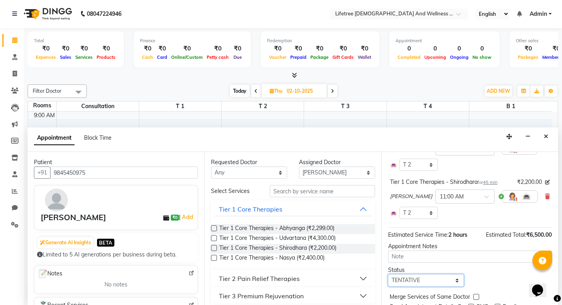
scroll to position [44, 0]
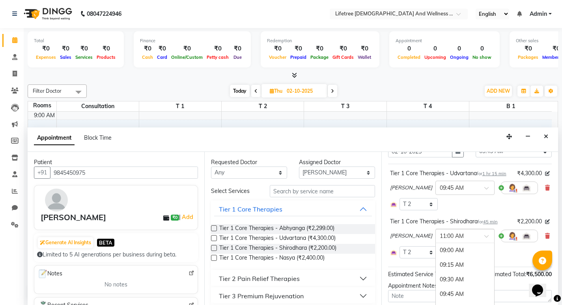
click at [452, 239] on div at bounding box center [465, 235] width 58 height 8
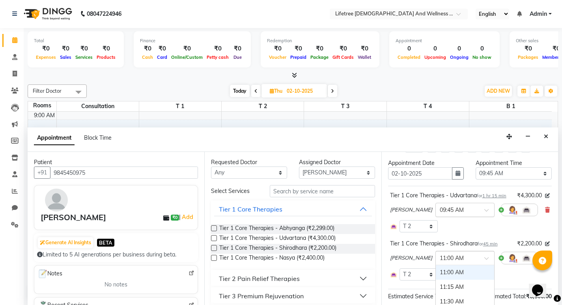
scroll to position [5, 0]
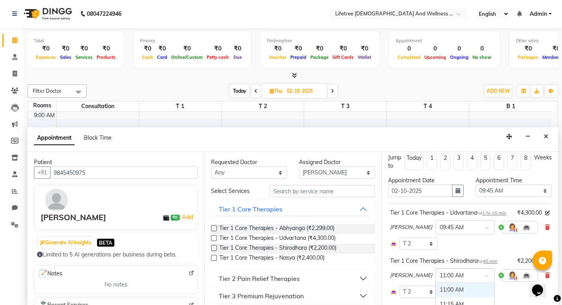
click at [485, 282] on span at bounding box center [490, 278] width 10 height 8
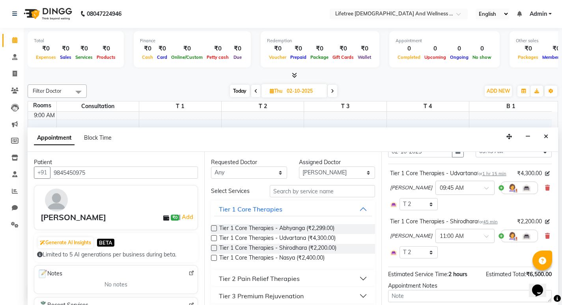
click at [501, 242] on div at bounding box center [519, 236] width 37 height 13
click at [508, 241] on img at bounding box center [512, 235] width 9 height 9
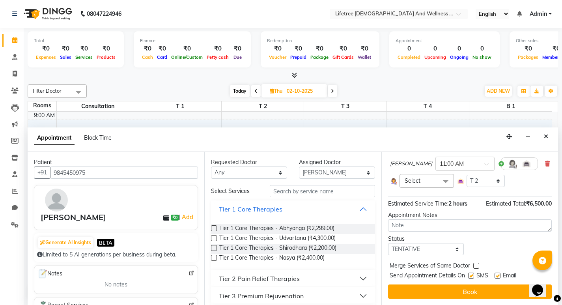
scroll to position [123, 0]
click at [458, 230] on textarea at bounding box center [470, 225] width 164 height 12
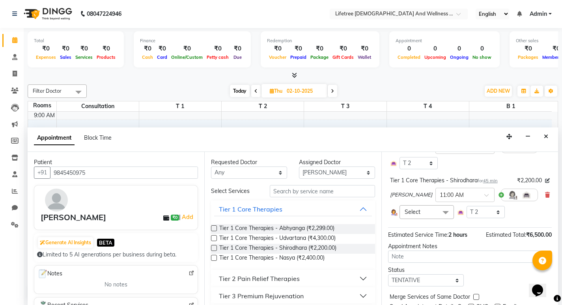
click at [441, 220] on span at bounding box center [446, 212] width 16 height 15
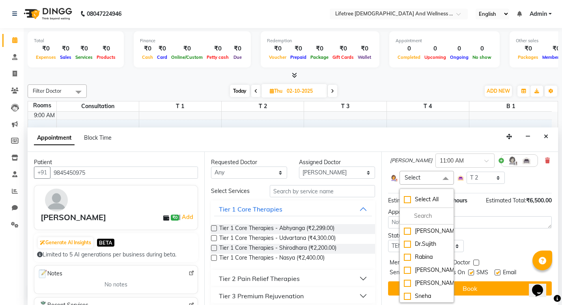
scroll to position [134, 0]
click at [437, 227] on div "[PERSON_NAME]" at bounding box center [427, 231] width 46 height 8
checkbox input "true"
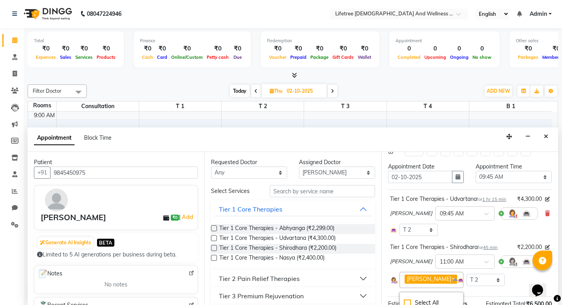
scroll to position [0, 0]
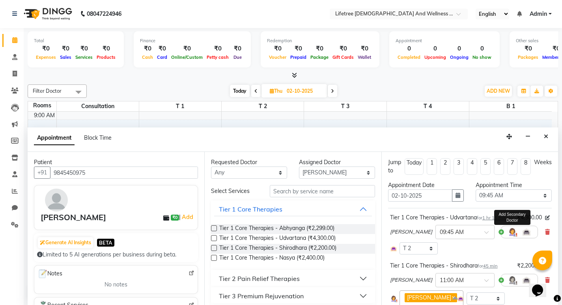
click at [508, 237] on img at bounding box center [512, 231] width 9 height 9
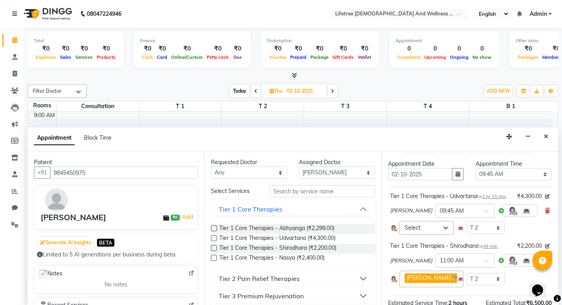
scroll to position [39, 0]
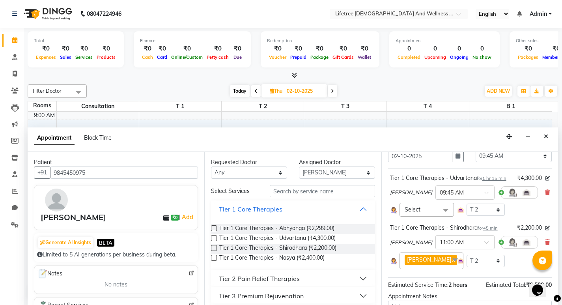
click at [433, 217] on span "Select" at bounding box center [427, 210] width 54 height 14
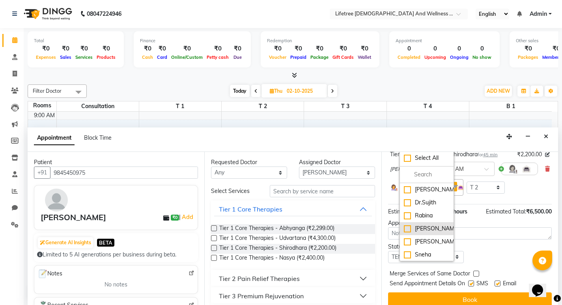
scroll to position [129, 0]
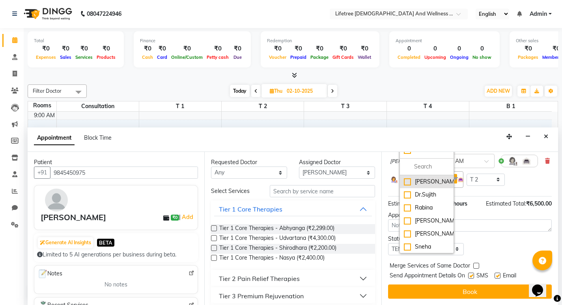
click at [425, 181] on div "[PERSON_NAME]" at bounding box center [427, 182] width 46 height 8
checkbox input "true"
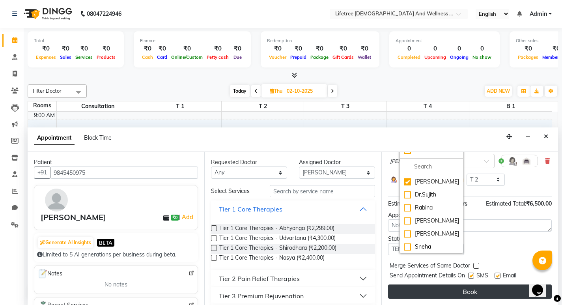
click at [473, 290] on button "Book" at bounding box center [470, 291] width 164 height 14
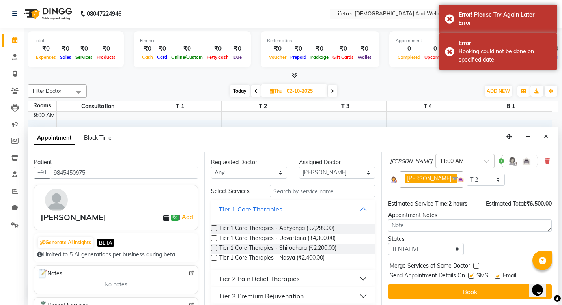
click at [332, 94] on span at bounding box center [332, 91] width 9 height 12
type input "03-10-2025"
select select "585"
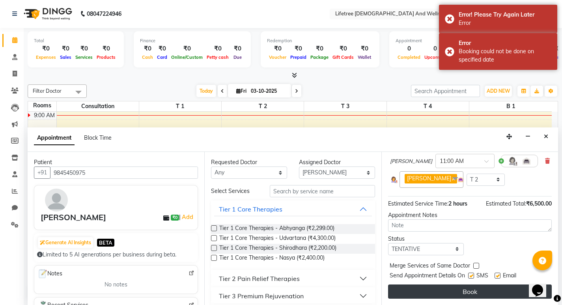
click at [473, 289] on button "Book" at bounding box center [470, 291] width 164 height 14
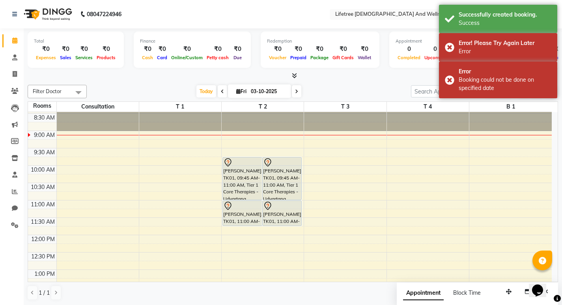
scroll to position [0, 0]
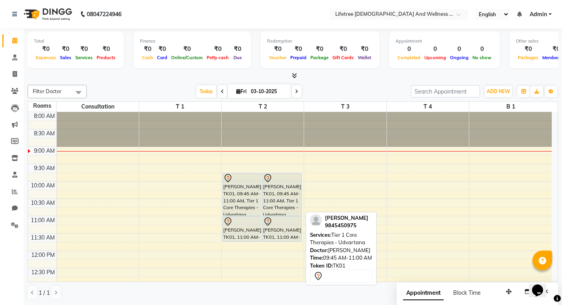
click at [274, 202] on div "Mr.Narayanswamy, TK01, 09:45 AM-11:00 AM, Tier 1 Core Therapies - Udvartana" at bounding box center [282, 194] width 39 height 42
select select "7"
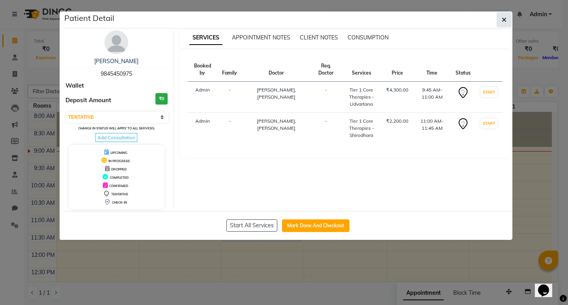
click at [501, 23] on button "button" at bounding box center [504, 19] width 15 height 15
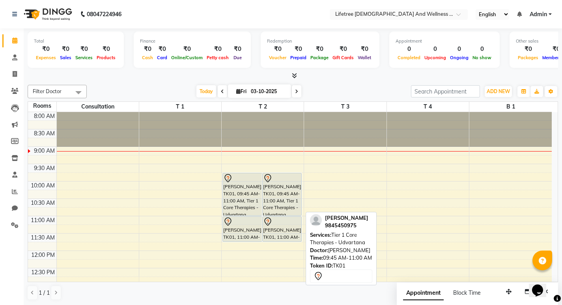
click at [268, 193] on div "Mr.Narayanswamy, TK01, 09:45 AM-11:00 AM, Tier 1 Core Therapies - Udvartana" at bounding box center [282, 194] width 39 height 42
select select "7"
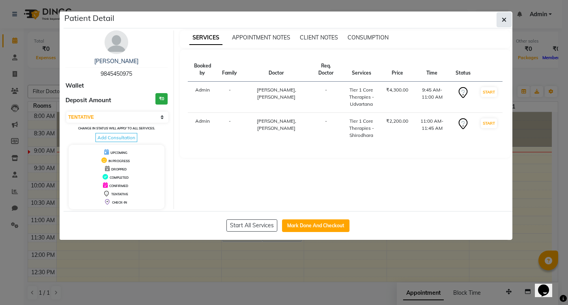
click at [502, 23] on span "button" at bounding box center [504, 20] width 5 height 8
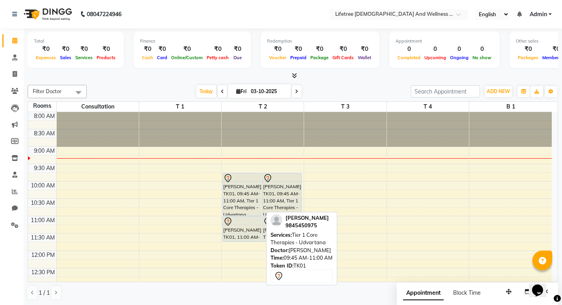
click at [260, 178] on div at bounding box center [242, 178] width 38 height 9
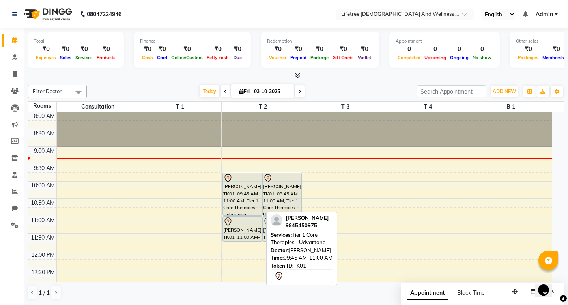
select select "7"
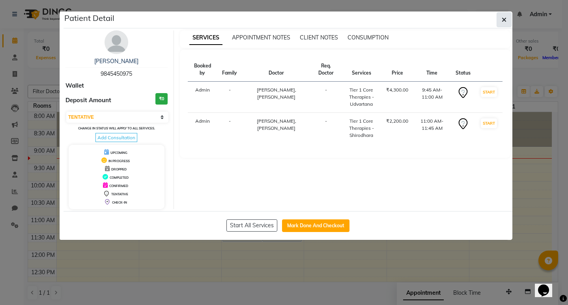
click at [505, 25] on button "button" at bounding box center [504, 19] width 15 height 15
